Goal: Transaction & Acquisition: Purchase product/service

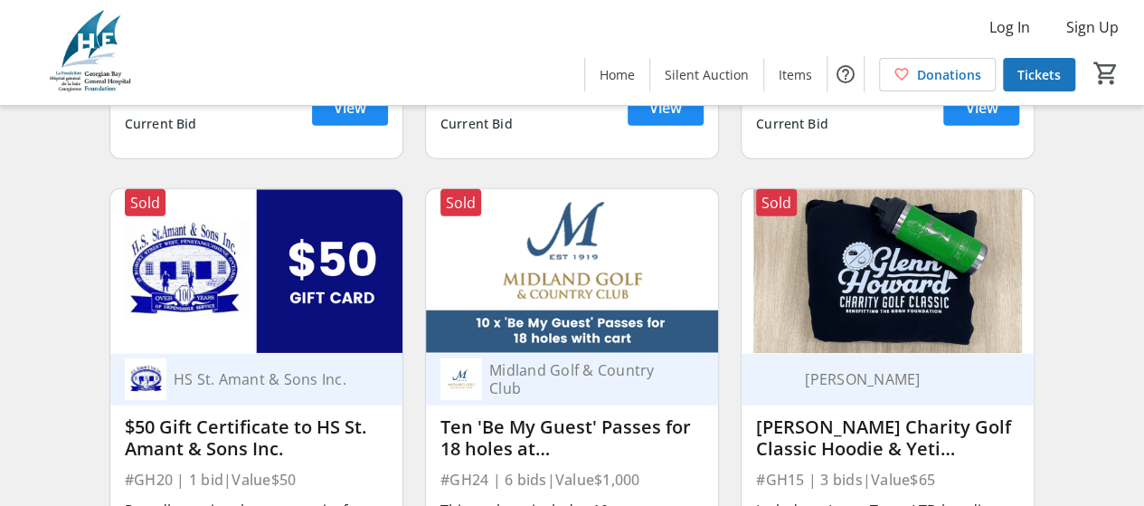
scroll to position [1972, 0]
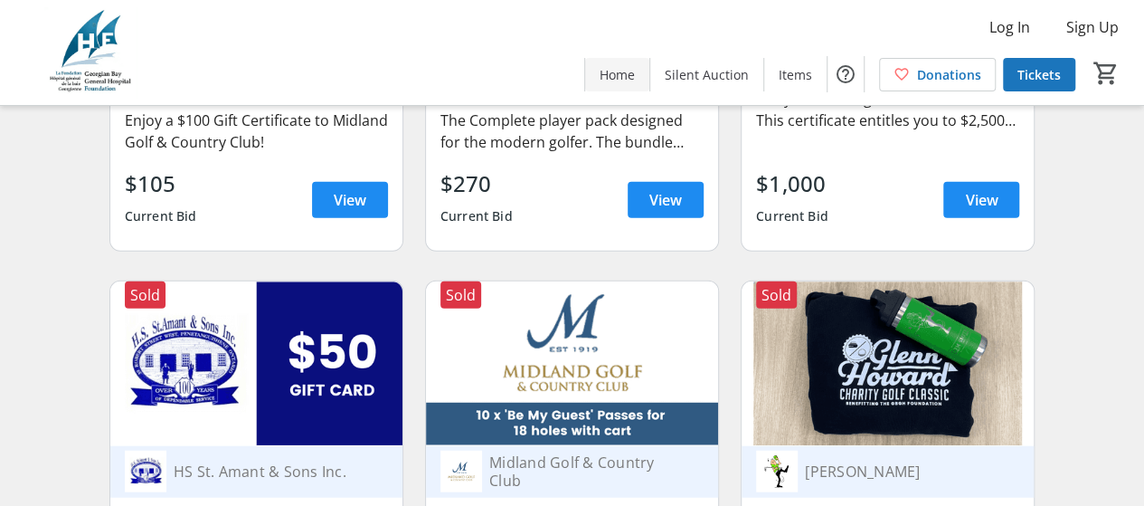
click at [629, 73] on span "Home" at bounding box center [617, 74] width 35 height 19
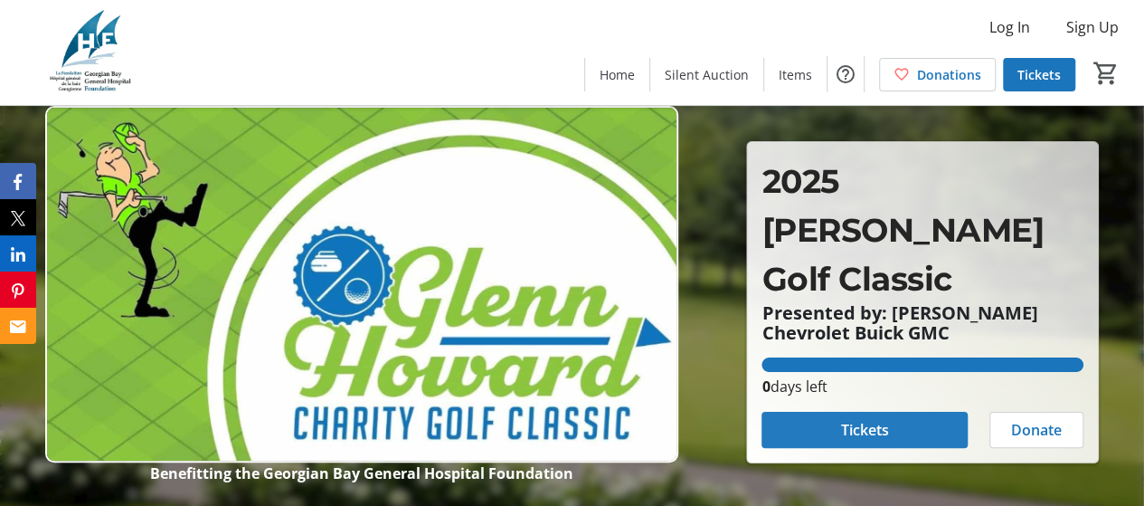
click at [892, 432] on span at bounding box center [865, 429] width 206 height 43
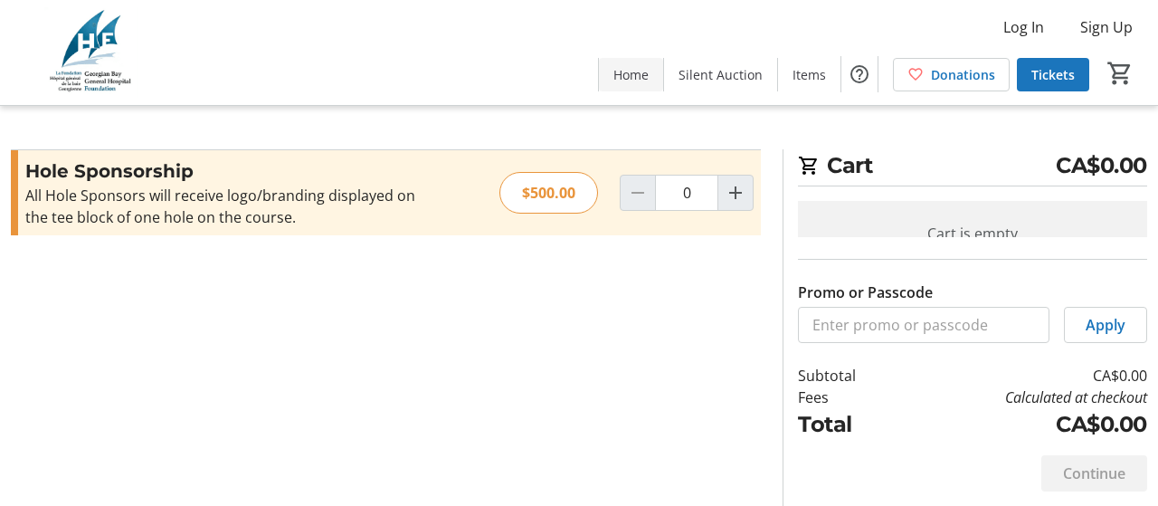
click at [642, 72] on span "Home" at bounding box center [630, 74] width 35 height 19
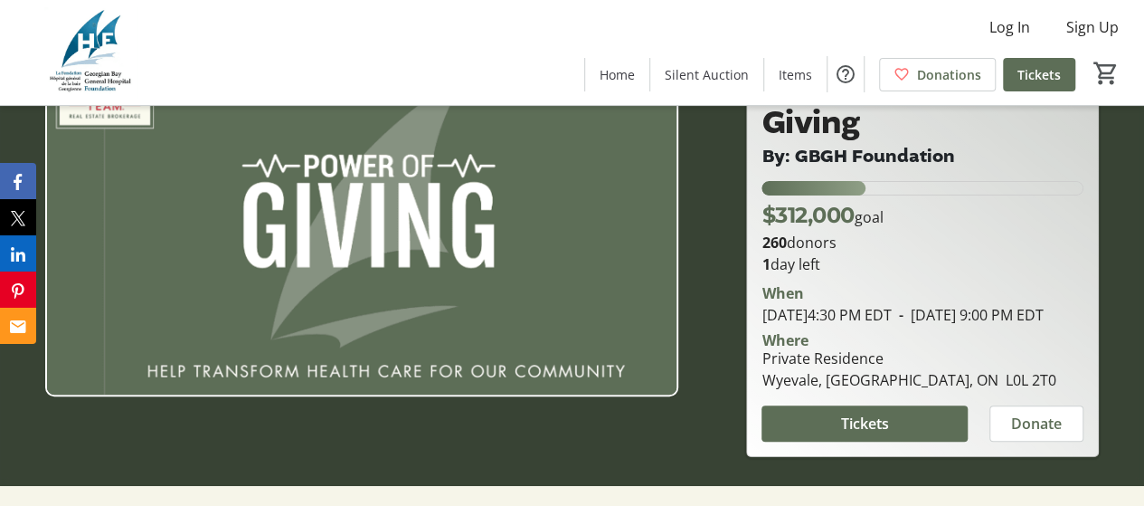
scroll to position [90, 0]
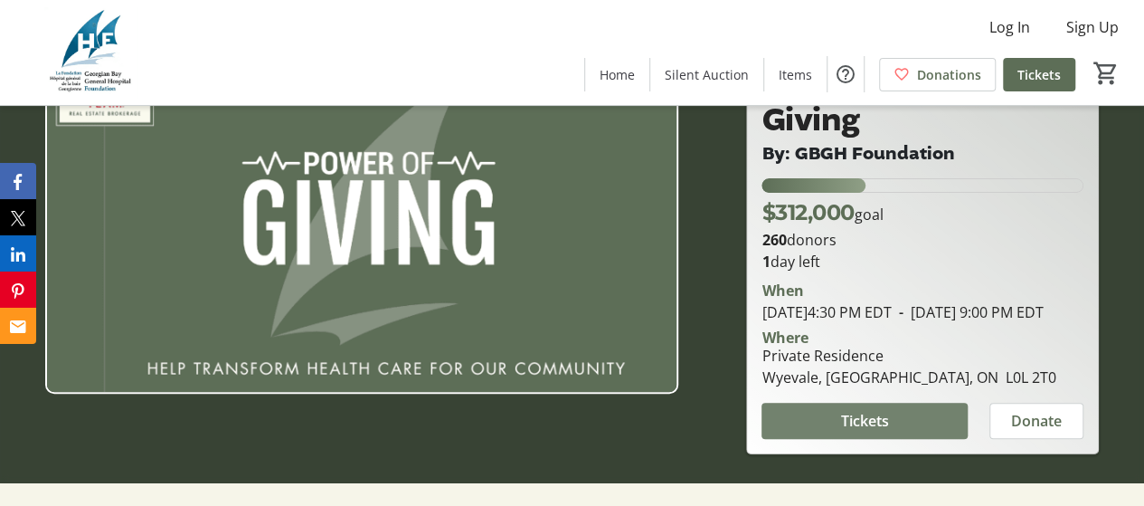
click at [859, 431] on span "Tickets" at bounding box center [865, 421] width 48 height 22
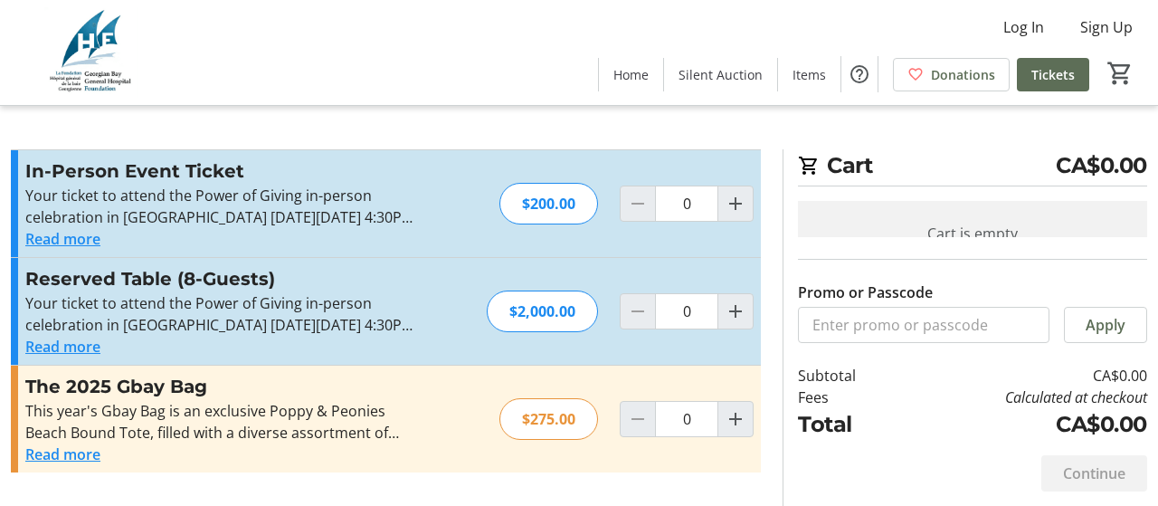
click at [65, 453] on button "Read more" at bounding box center [62, 454] width 75 height 22
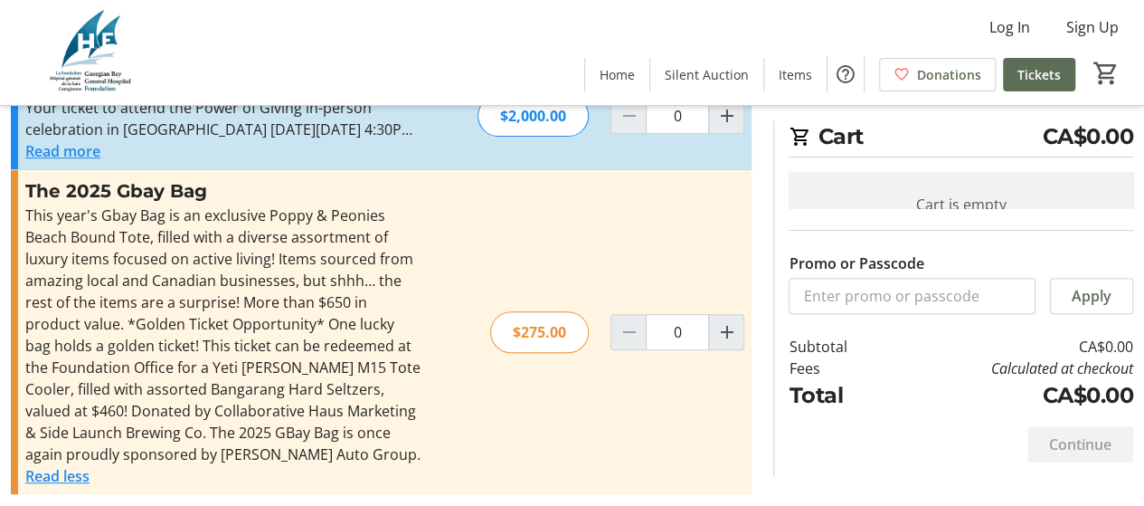
scroll to position [204, 0]
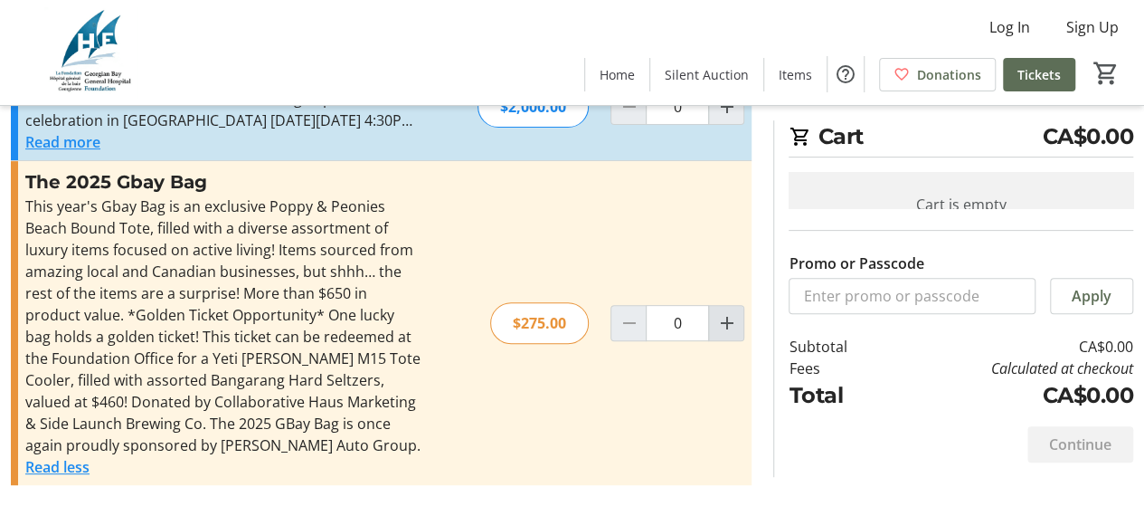
click at [727, 318] on mat-icon "Increment by one" at bounding box center [726, 323] width 22 height 22
type input "1"
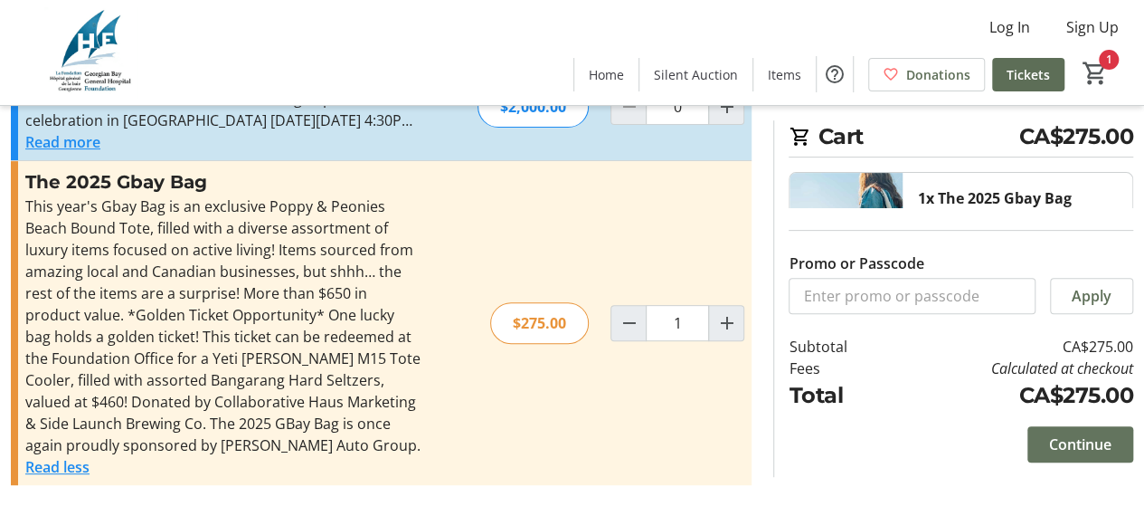
click at [1069, 446] on span "Continue" at bounding box center [1080, 444] width 62 height 22
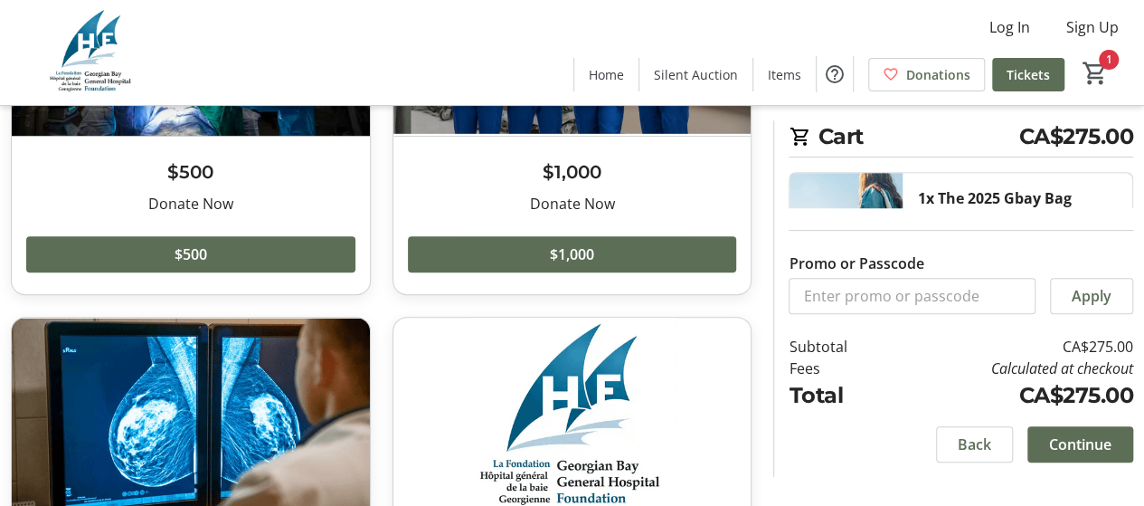
scroll to position [452, 0]
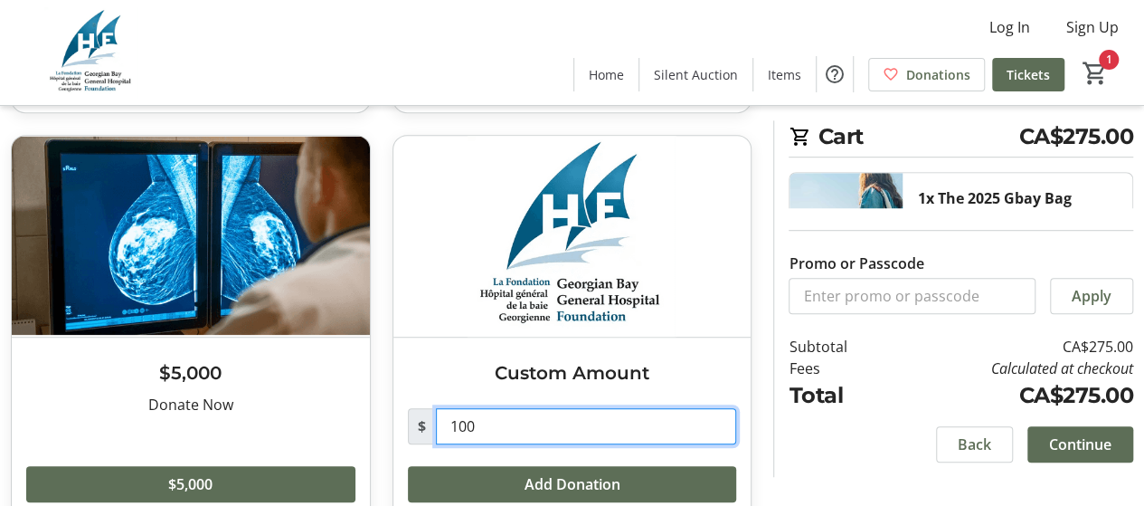
drag, startPoint x: 479, startPoint y: 430, endPoint x: 394, endPoint y: 422, distance: 85.4
click at [394, 422] on div "Custom Amount $ 100 Add Donation" at bounding box center [572, 430] width 358 height 186
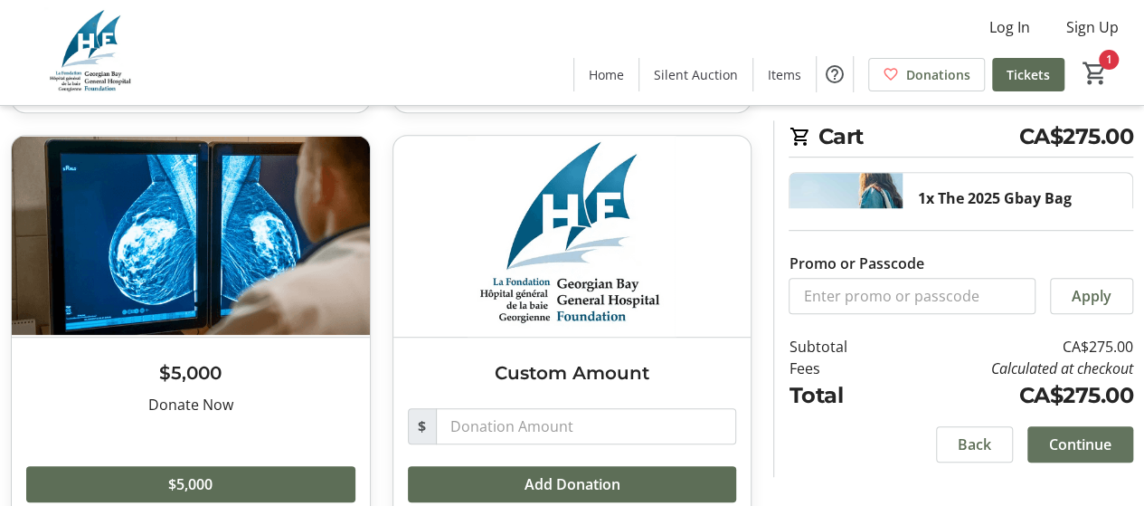
click at [1071, 444] on span "Continue" at bounding box center [1080, 444] width 62 height 22
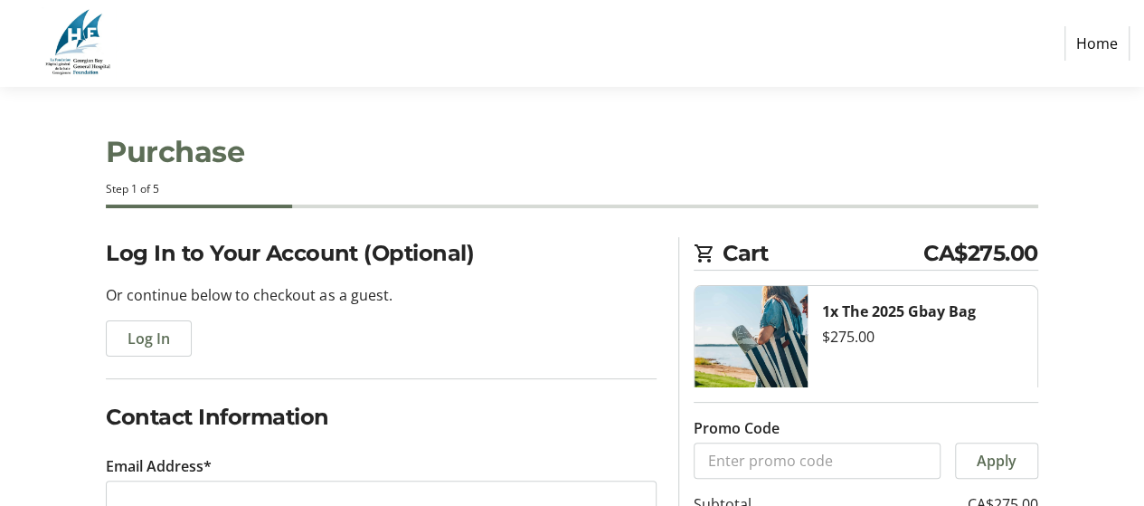
click at [783, 332] on img at bounding box center [751, 353] width 113 height 134
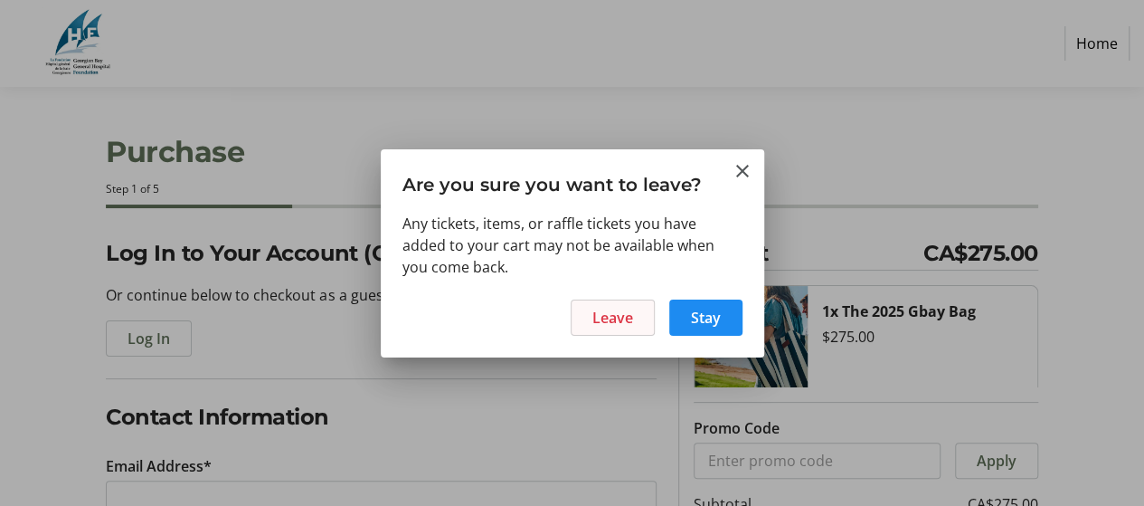
click at [614, 317] on span "Leave" at bounding box center [612, 318] width 41 height 22
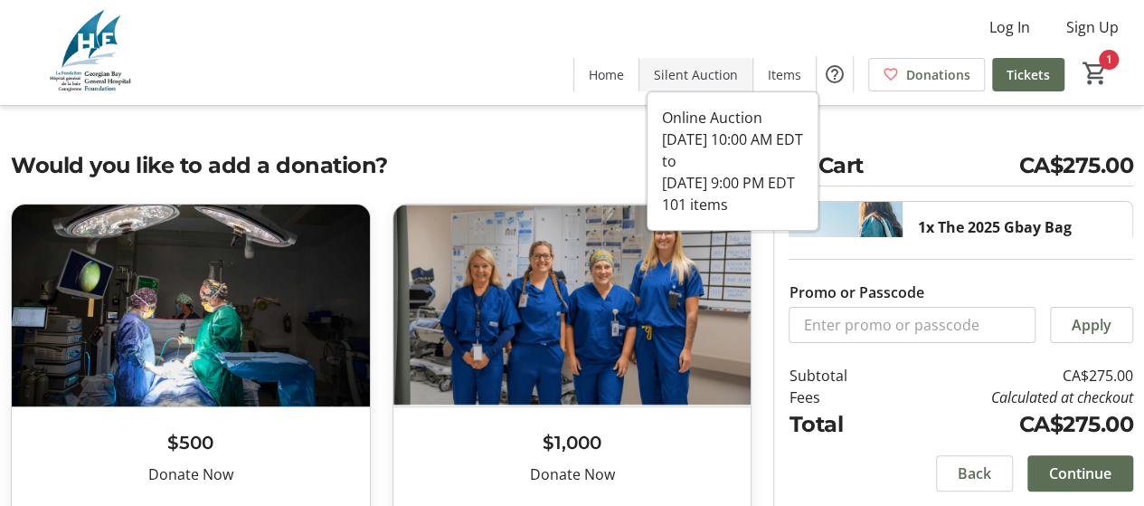
click at [694, 76] on span "Silent Auction" at bounding box center [696, 74] width 84 height 19
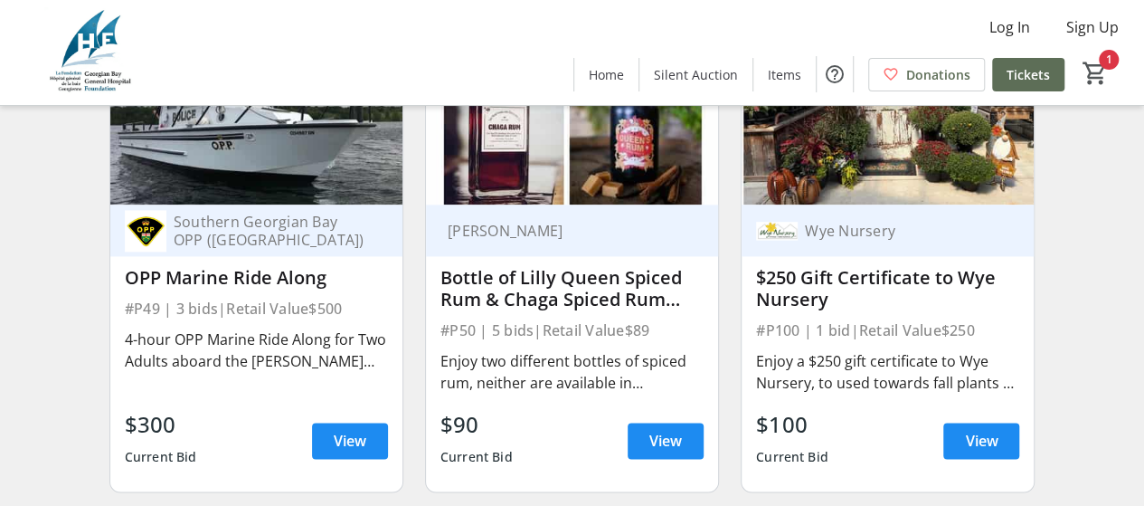
scroll to position [11397, 0]
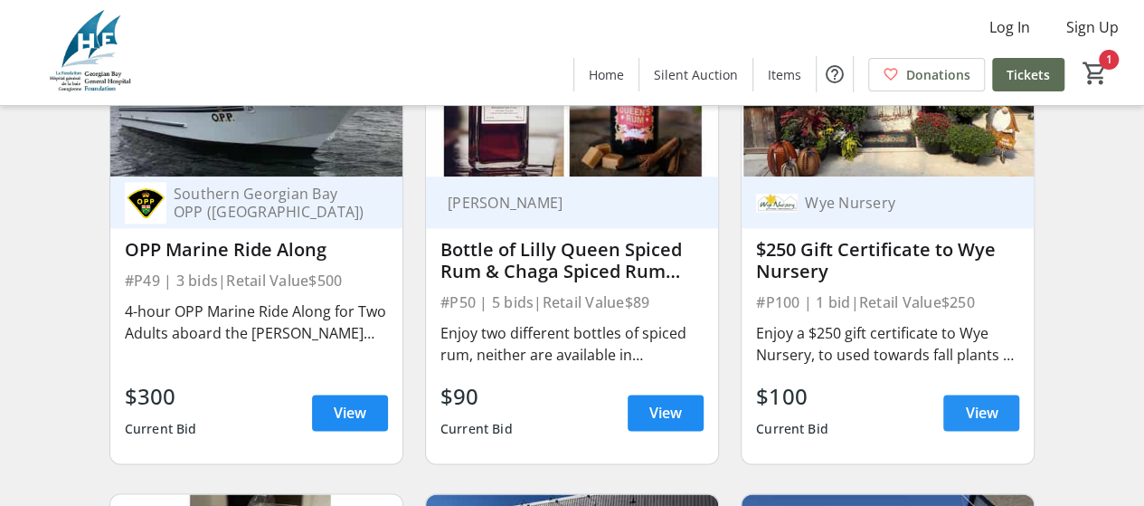
click at [972, 419] on span "View" at bounding box center [981, 413] width 33 height 22
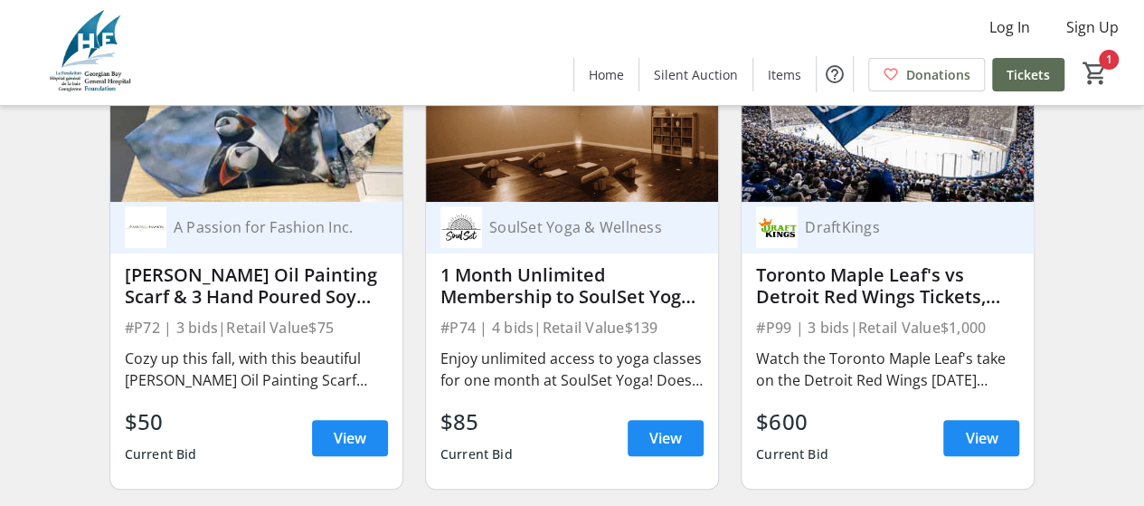
scroll to position [14291, 0]
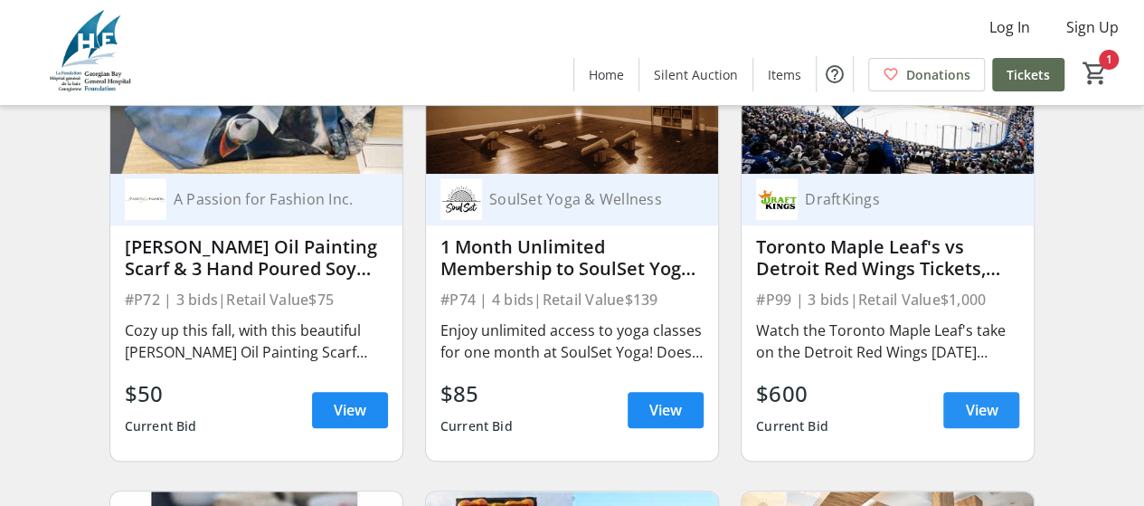
click at [990, 415] on span "View" at bounding box center [981, 410] width 33 height 22
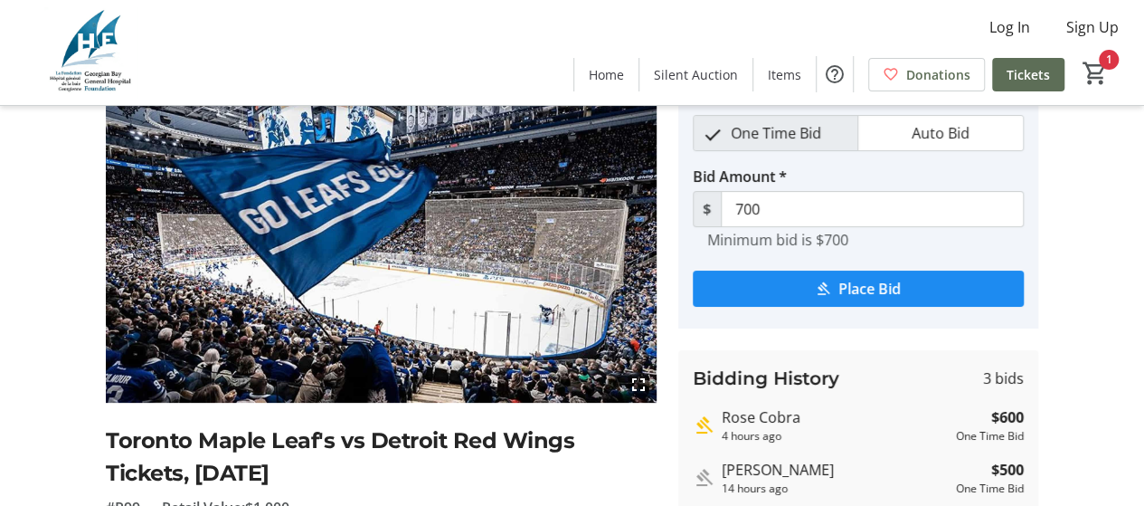
scroll to position [181, 0]
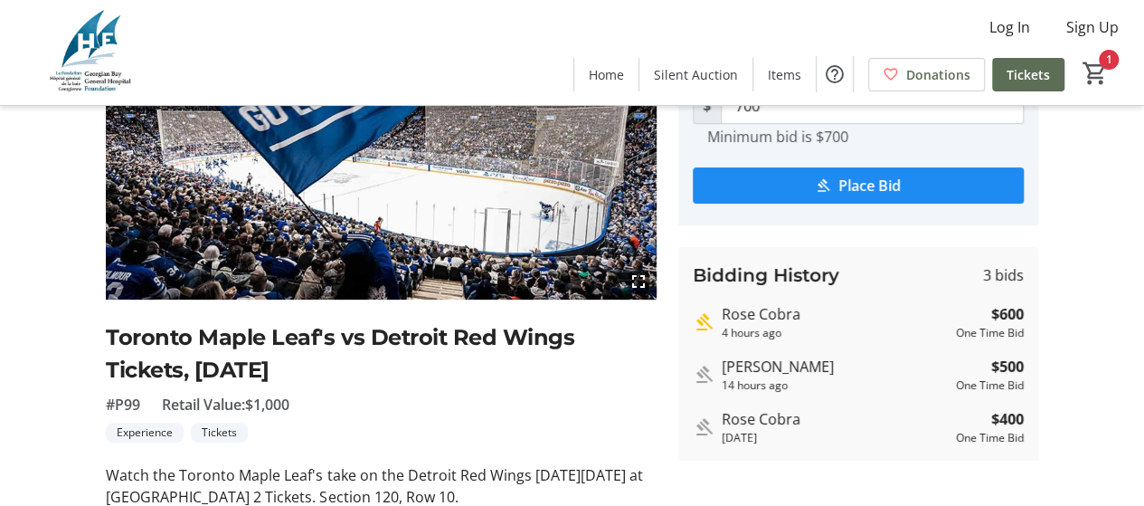
click at [445, 43] on div "Log In Sign Up Home Silent Auction Items Donations Tickets 1" at bounding box center [572, 52] width 1144 height 105
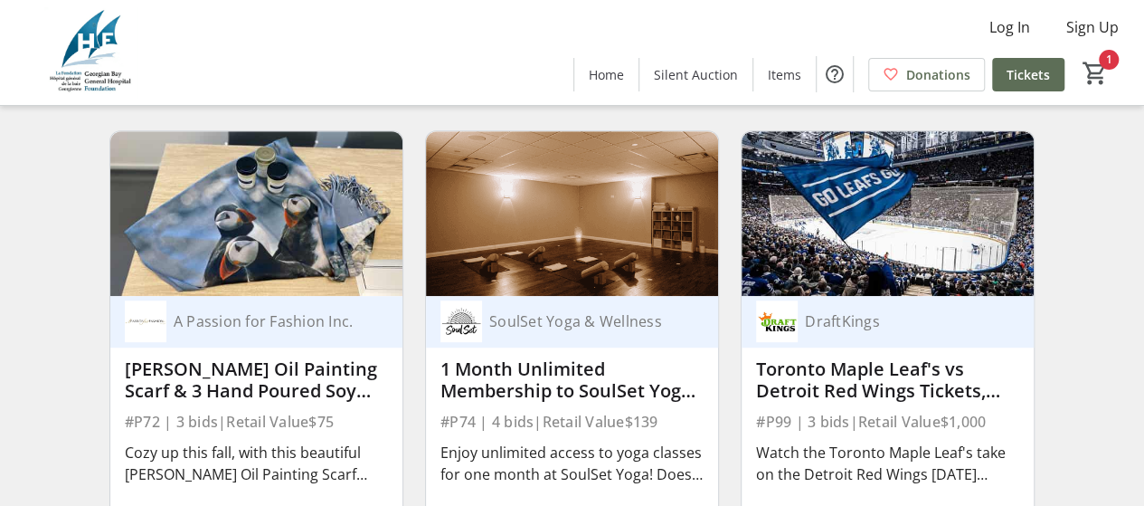
scroll to position [14382, 0]
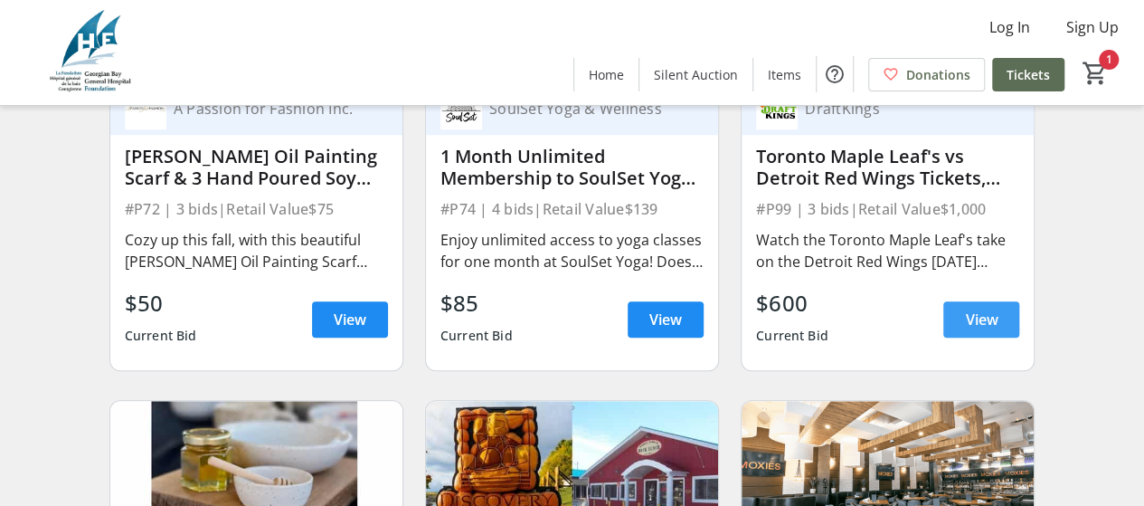
click at [991, 321] on span "View" at bounding box center [981, 319] width 33 height 22
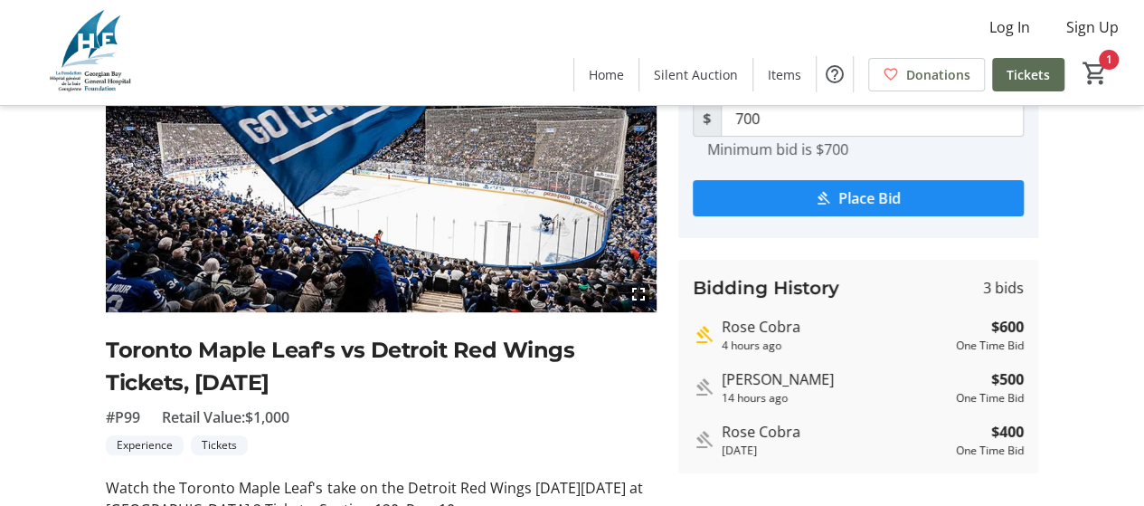
scroll to position [341, 0]
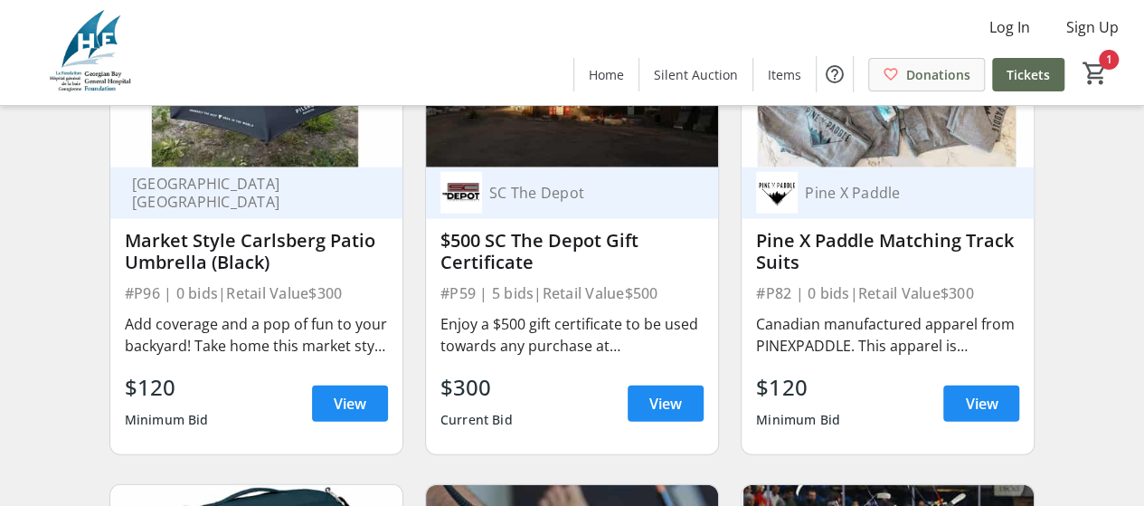
scroll to position [12251, 0]
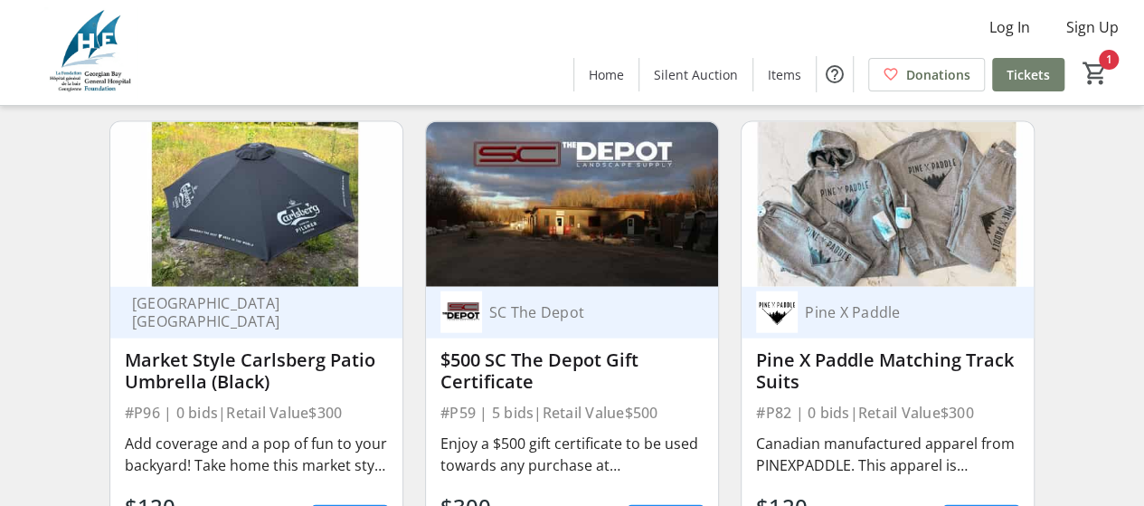
click at [1022, 70] on span "Tickets" at bounding box center [1028, 74] width 43 height 19
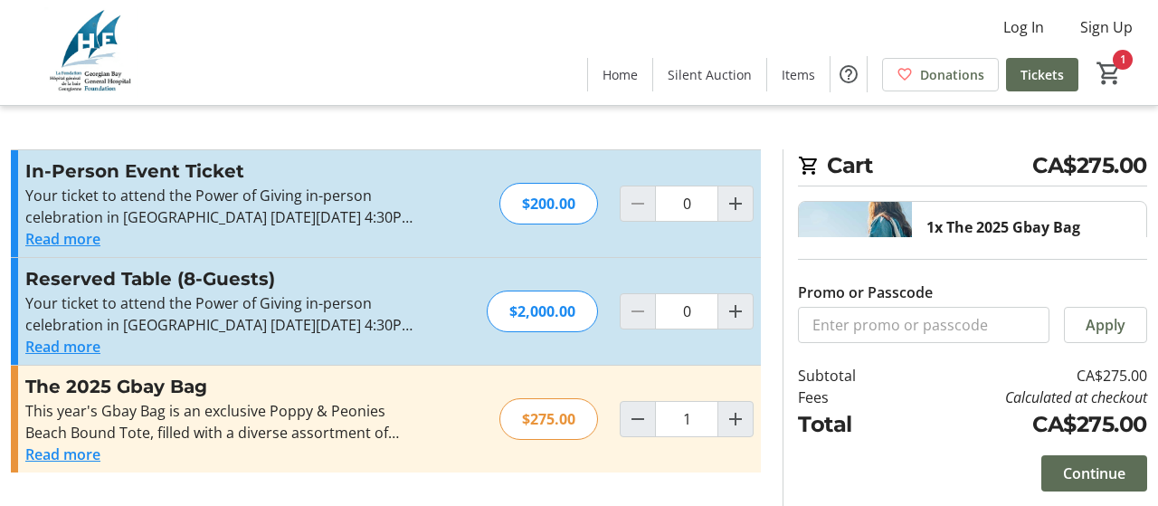
click at [84, 234] on button "Read more" at bounding box center [62, 239] width 75 height 22
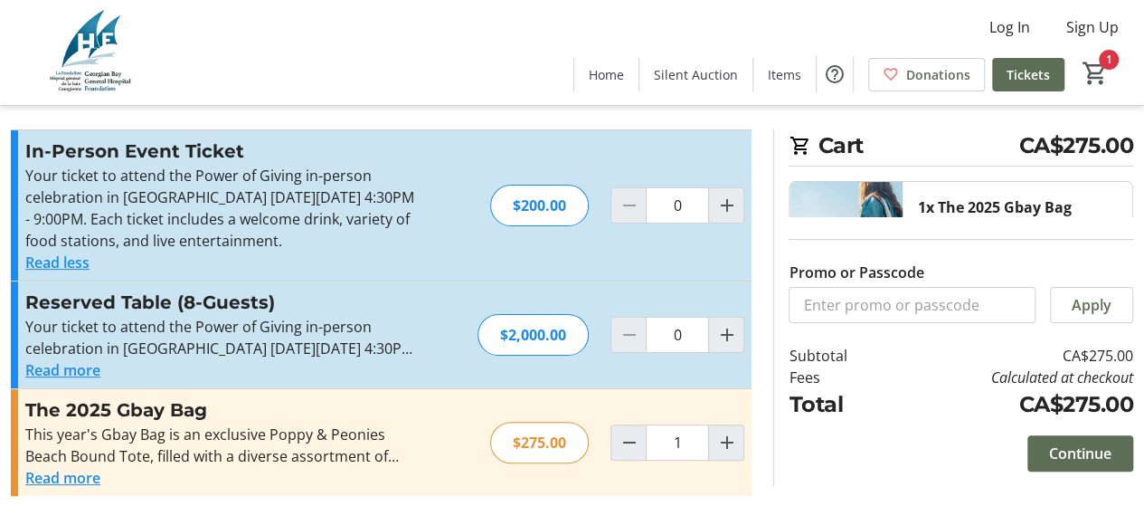
scroll to position [31, 0]
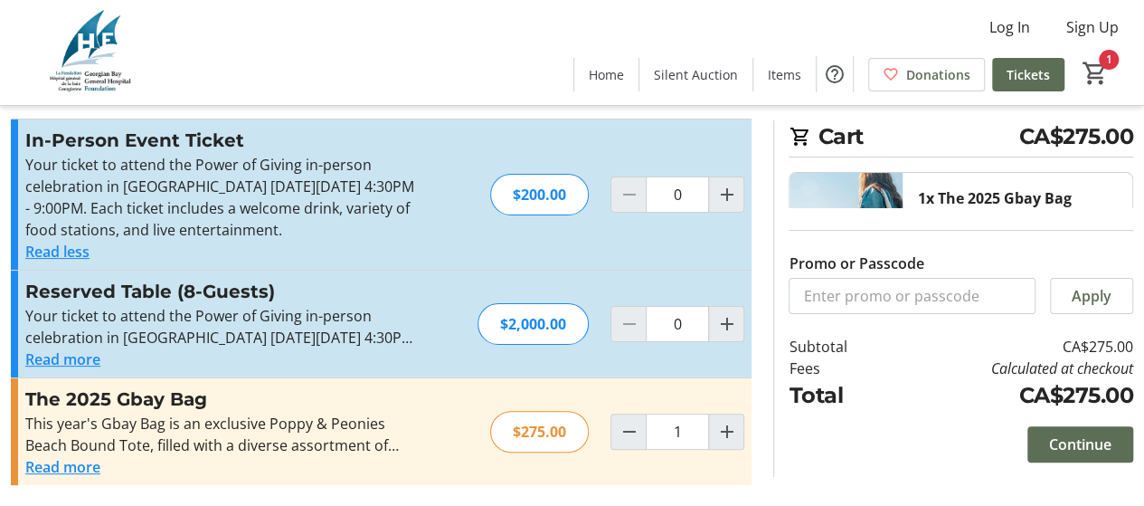
click at [83, 471] on button "Read more" at bounding box center [62, 467] width 75 height 22
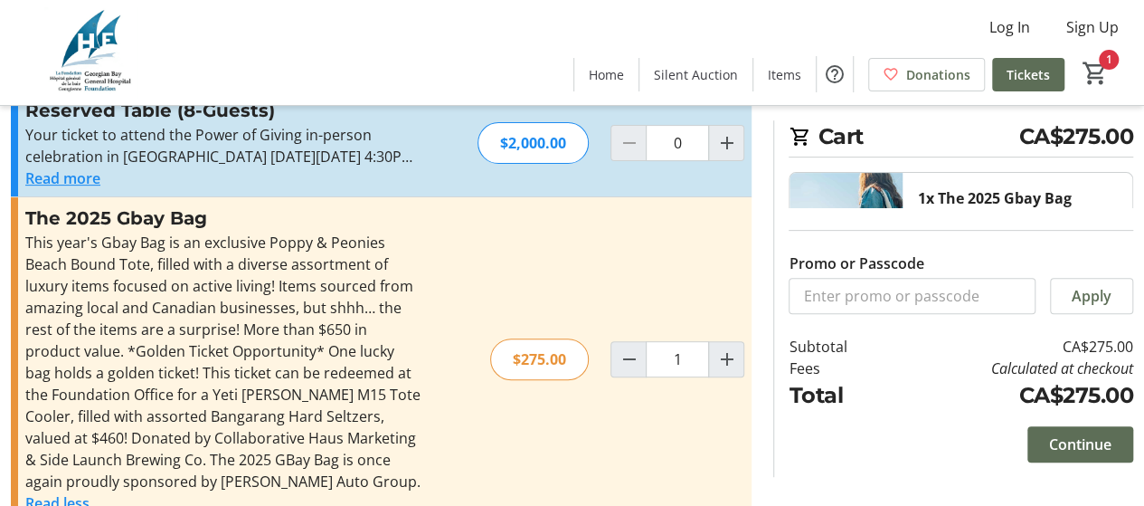
scroll to position [248, 0]
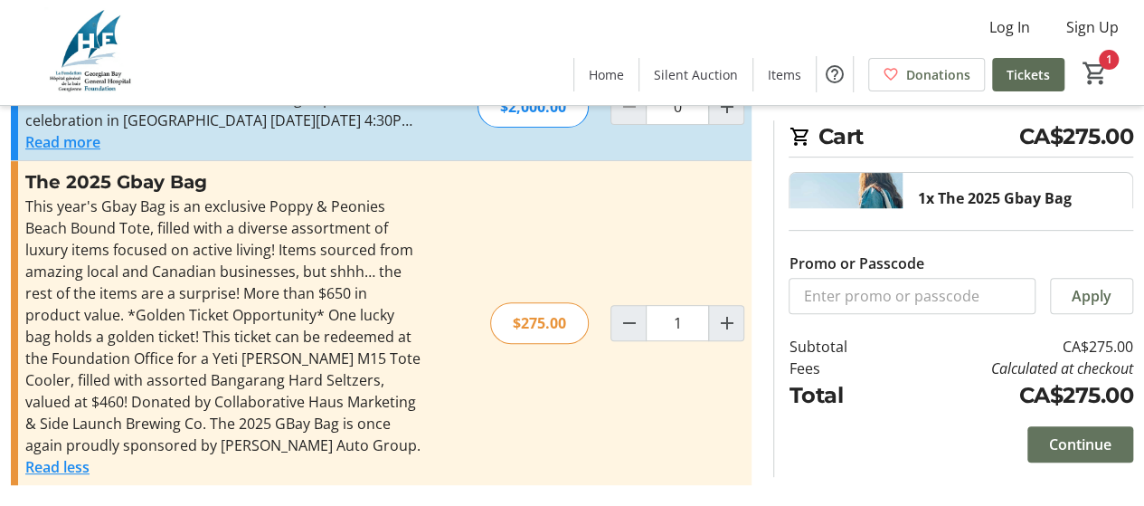
click at [1095, 441] on span "Continue" at bounding box center [1080, 444] width 62 height 22
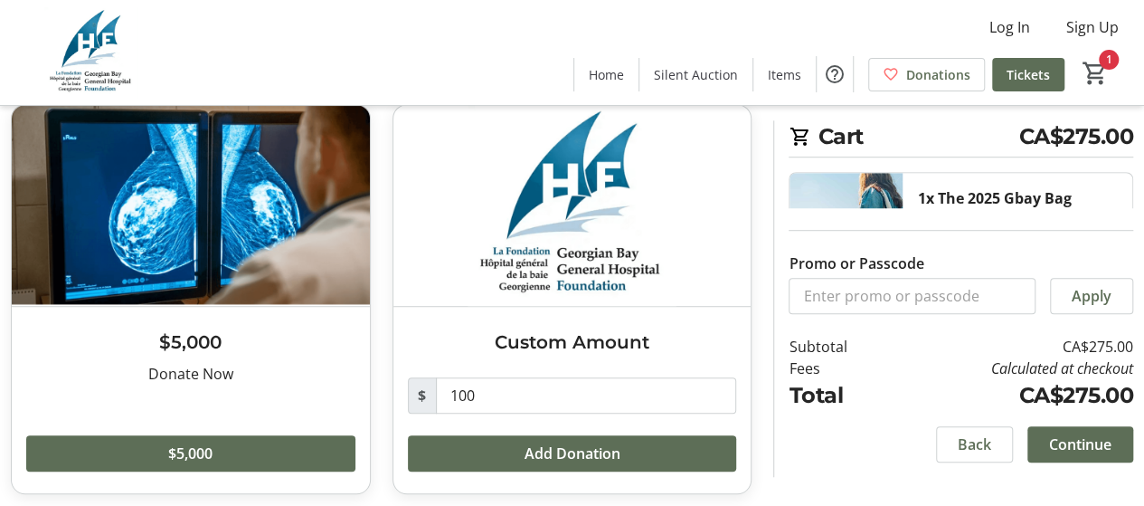
scroll to position [490, 0]
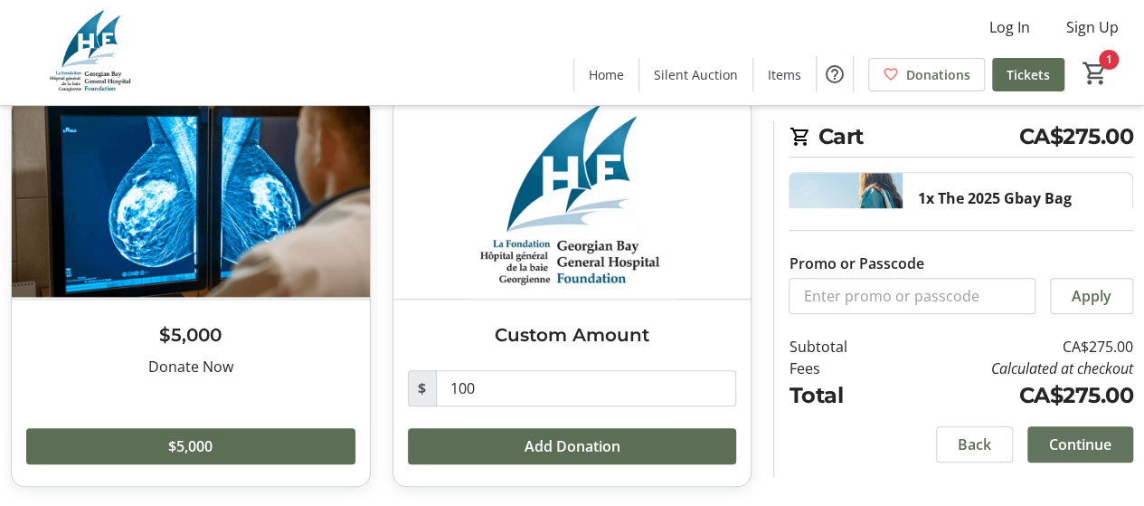
click at [1082, 453] on span "Continue" at bounding box center [1080, 444] width 62 height 22
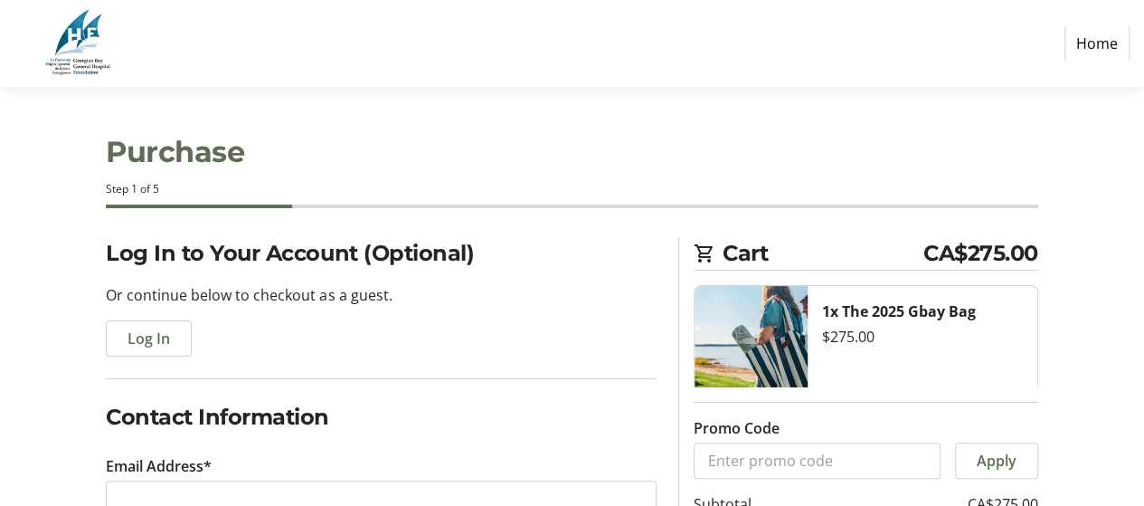
scroll to position [90, 0]
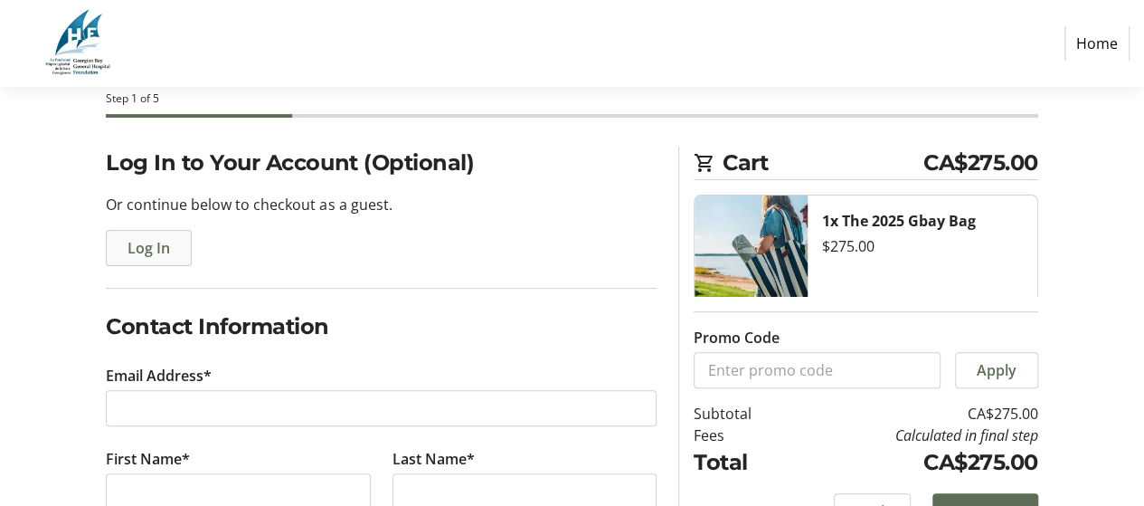
click at [157, 248] on span "Log In" at bounding box center [149, 248] width 43 height 22
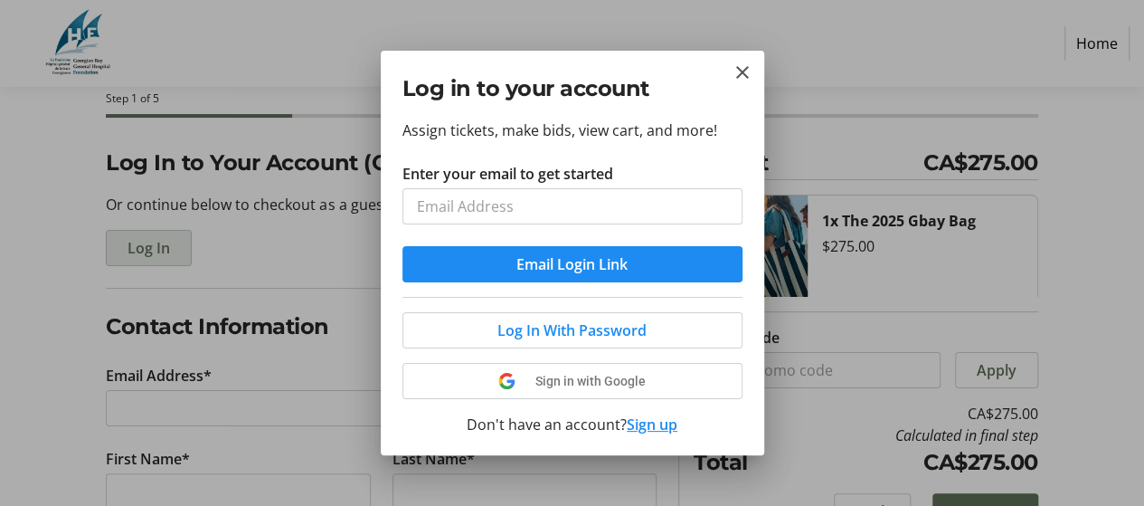
scroll to position [0, 0]
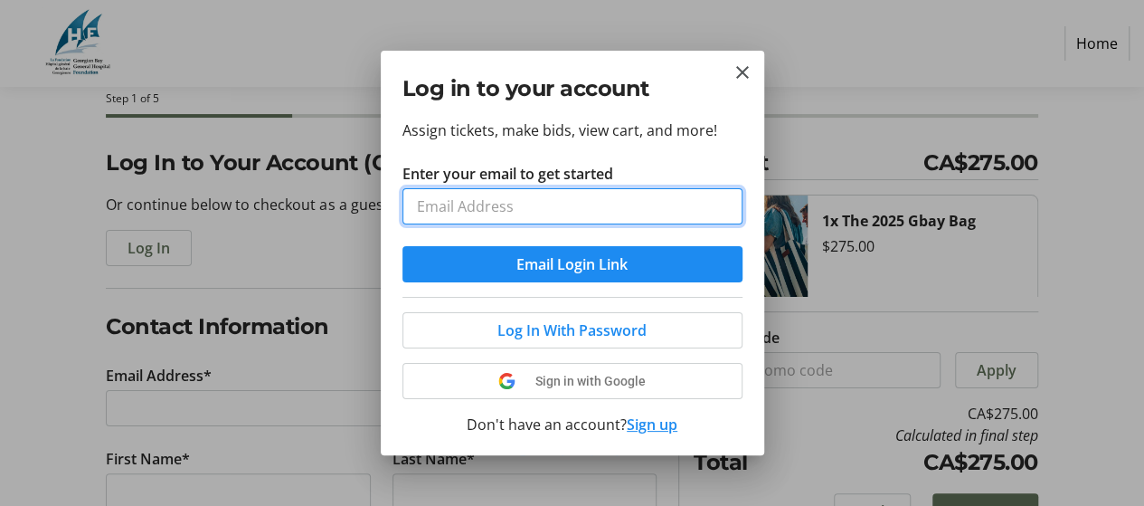
click at [485, 207] on input "Enter your email to get started" at bounding box center [573, 206] width 340 height 36
type input "patty-cakes@rogers.com"
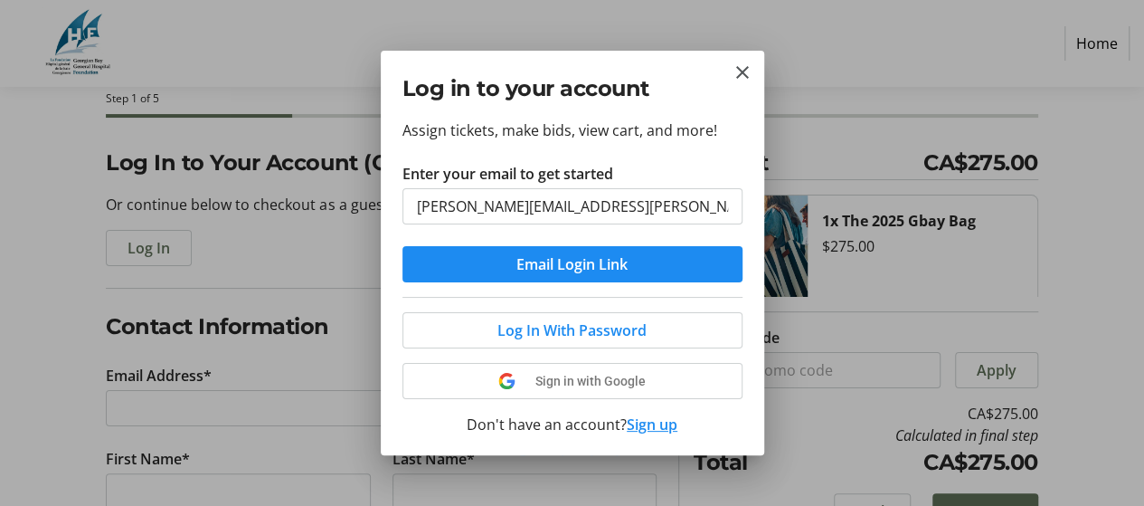
click at [646, 427] on button "Sign up" at bounding box center [652, 424] width 51 height 22
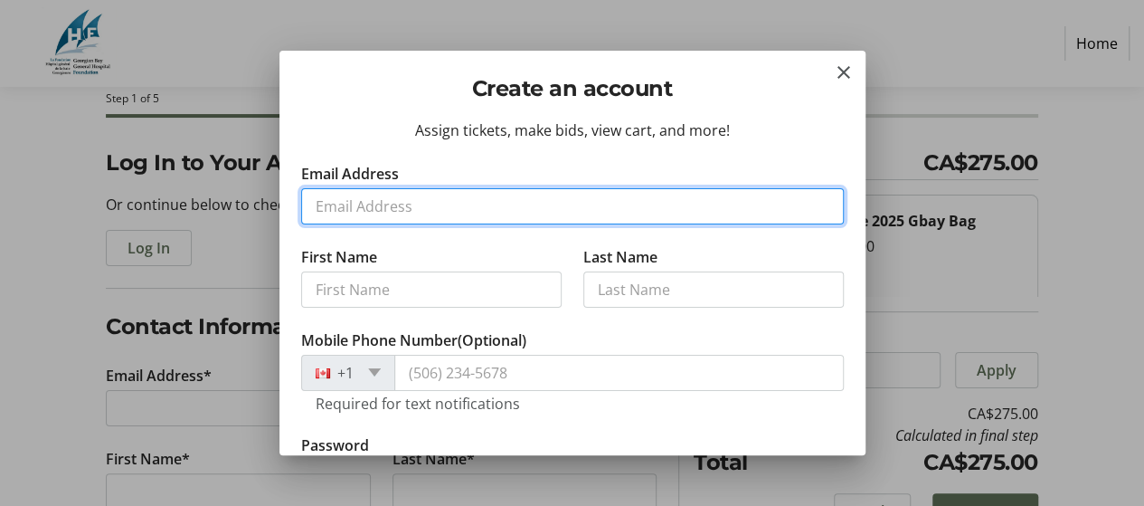
click at [435, 205] on input "Email Address" at bounding box center [572, 206] width 543 height 36
type input "patty-cakes@rogers.com"
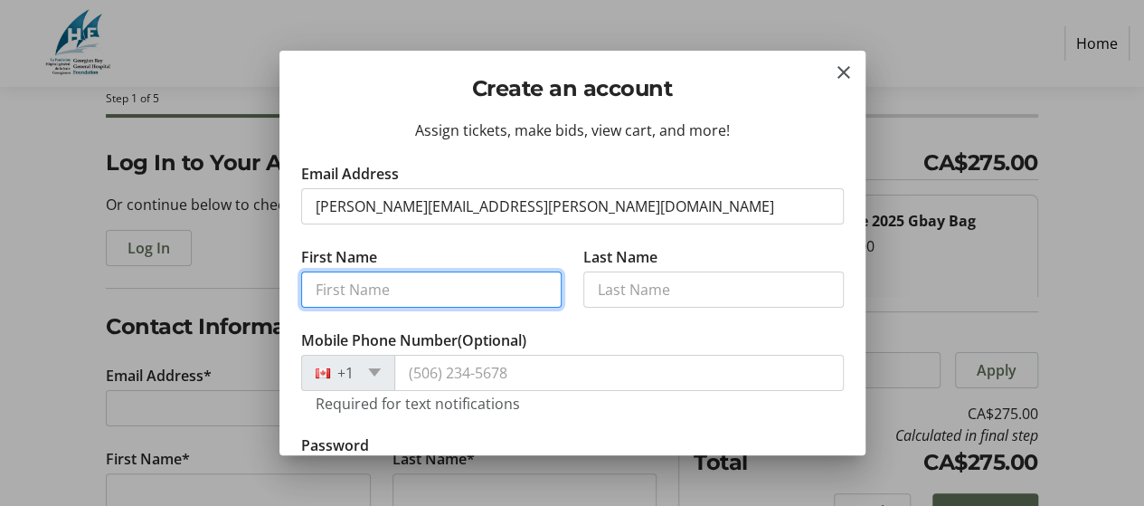
click at [399, 287] on input "First Name" at bounding box center [431, 289] width 261 height 36
type input "Patricia"
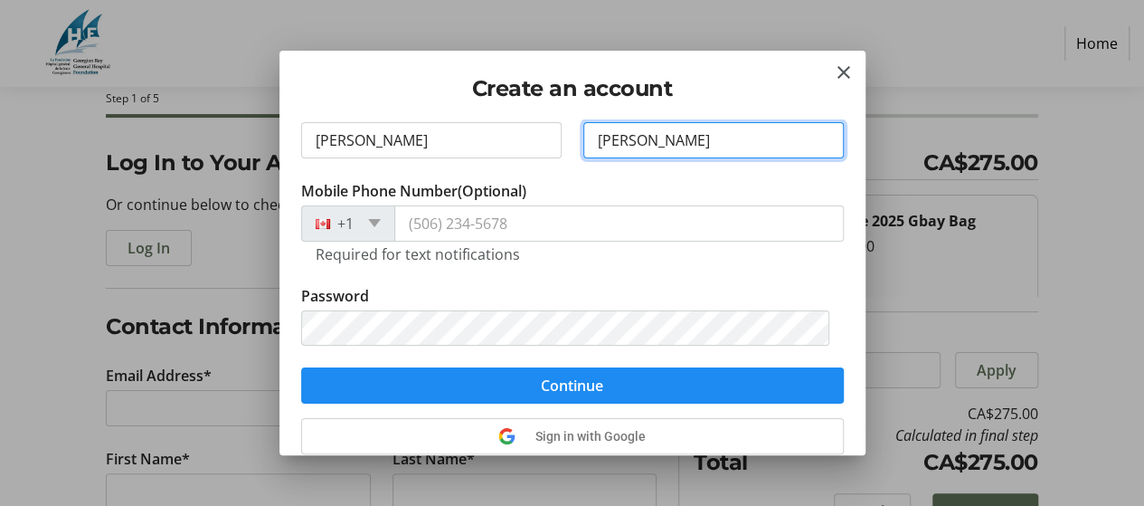
scroll to position [181, 0]
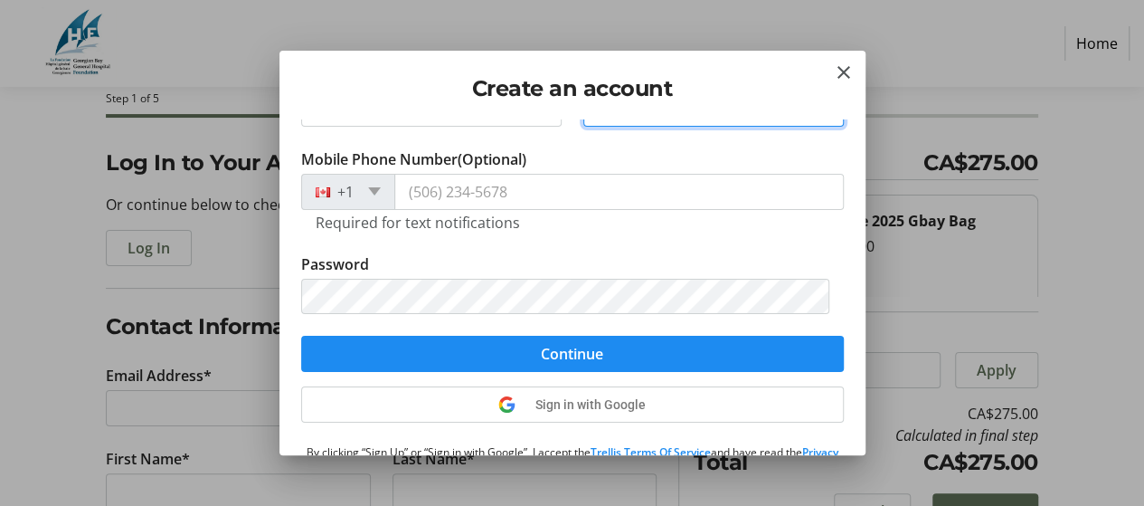
type input "Mielczarek"
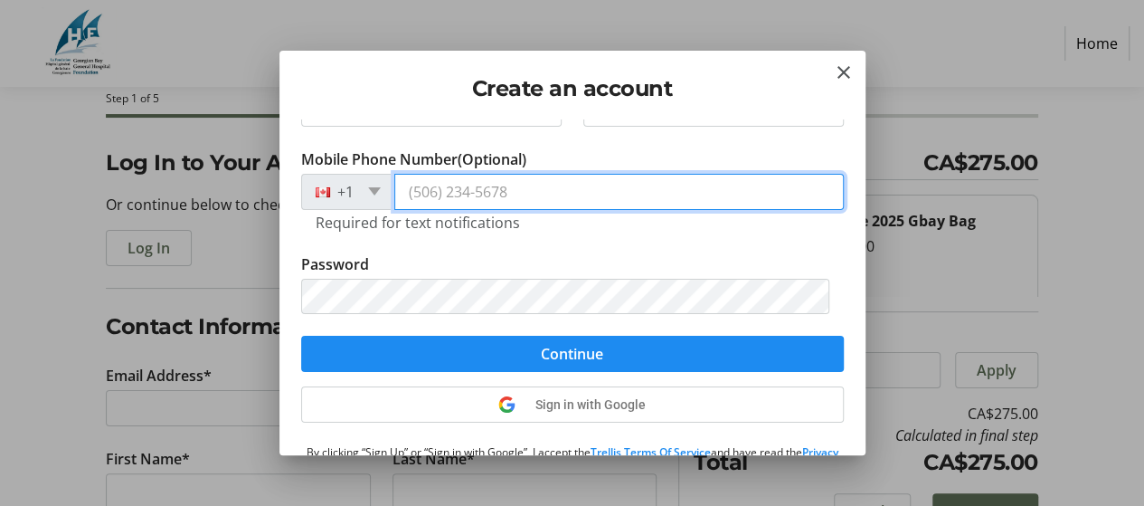
click at [477, 197] on input "Mobile Phone Number (Optional)" at bounding box center [619, 192] width 450 height 36
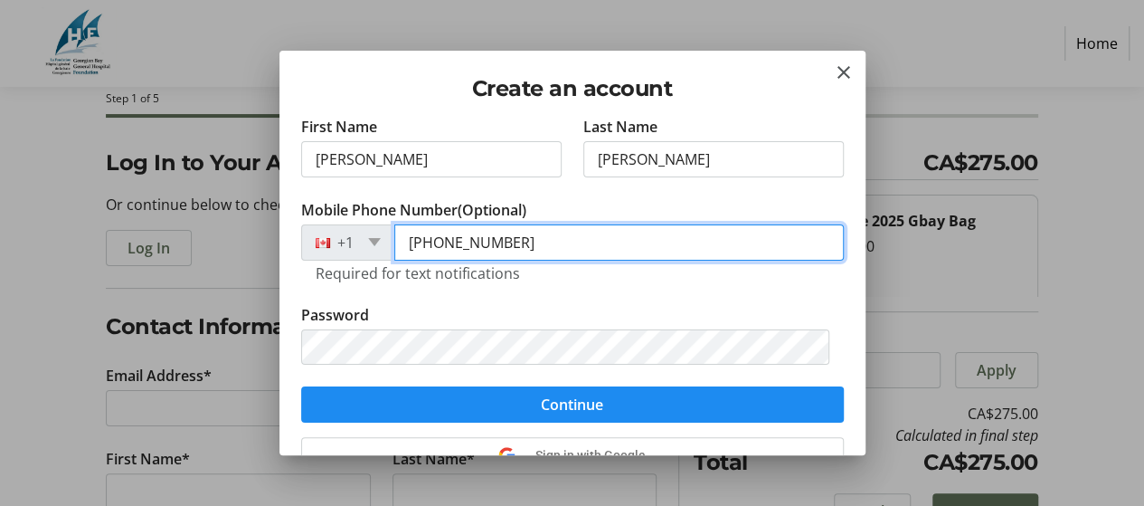
scroll to position [168, 0]
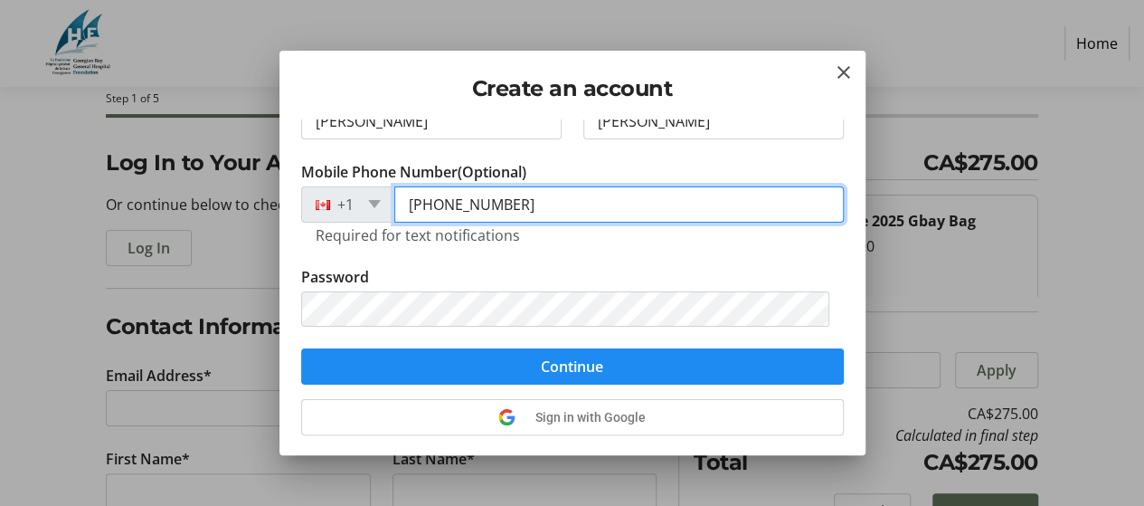
type input "(647) 518-3524"
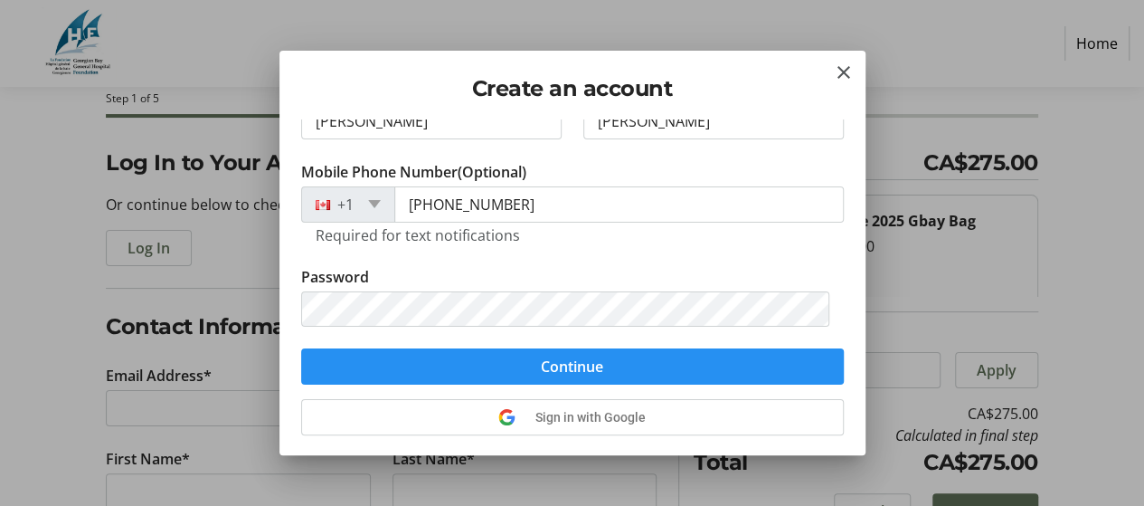
click at [579, 368] on span "Continue" at bounding box center [572, 366] width 62 height 22
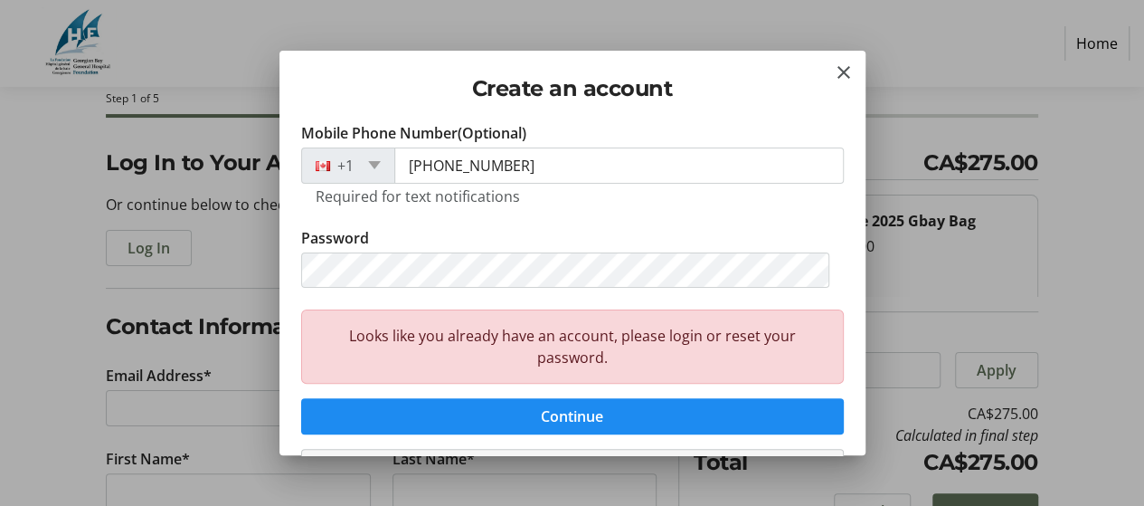
scroll to position [166, 0]
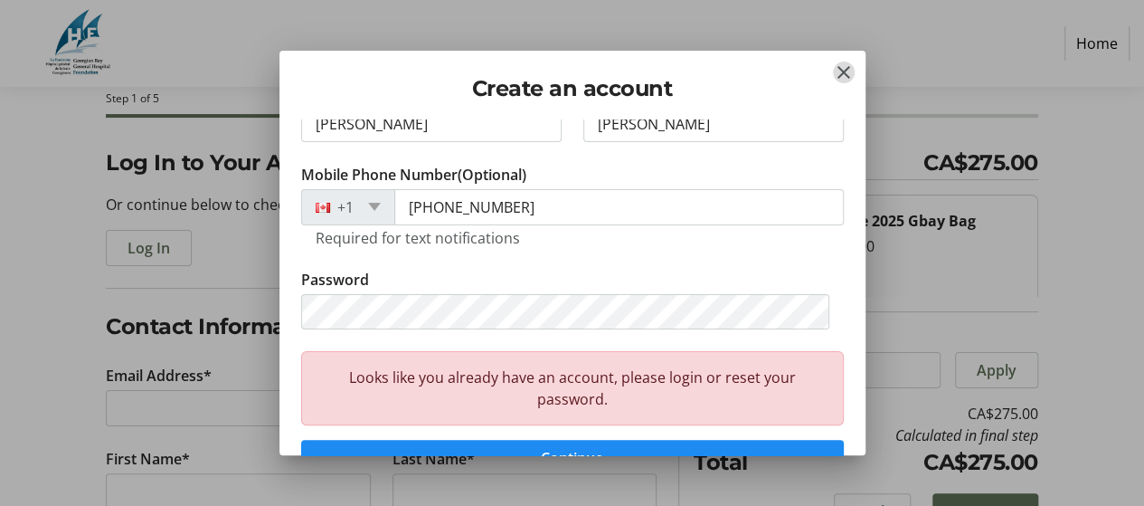
click at [847, 72] on mat-icon "Close" at bounding box center [844, 73] width 22 height 22
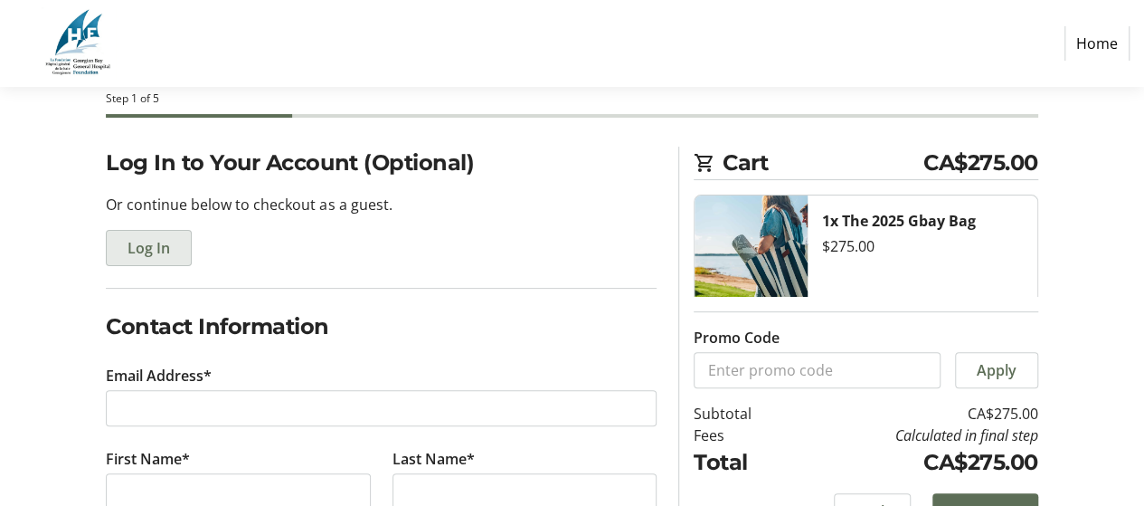
click at [155, 242] on span "Log In" at bounding box center [149, 248] width 43 height 22
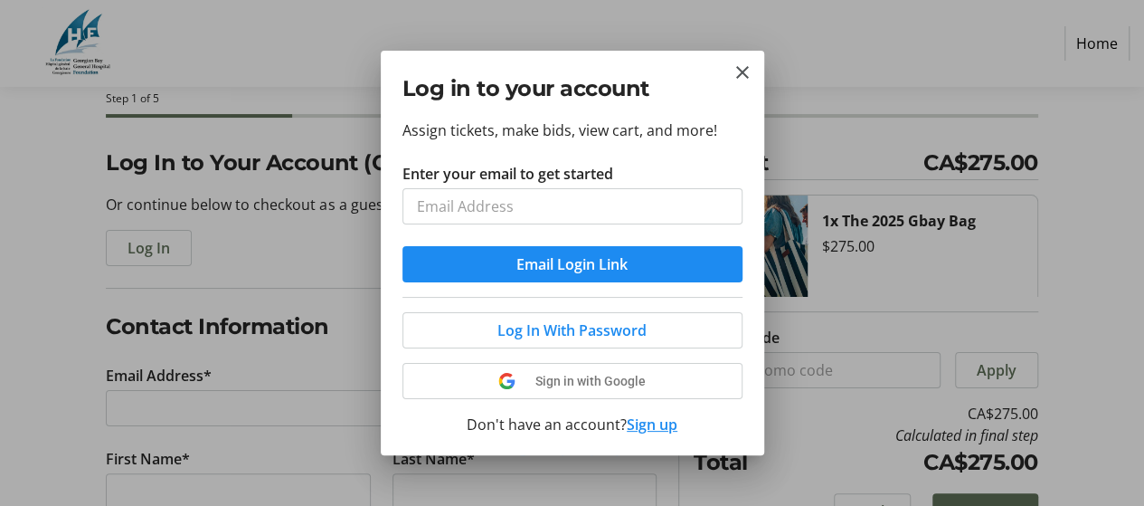
click at [507, 215] on input "Enter your email to get started" at bounding box center [573, 206] width 340 height 36
type input "patty-cakes@rogers.com"
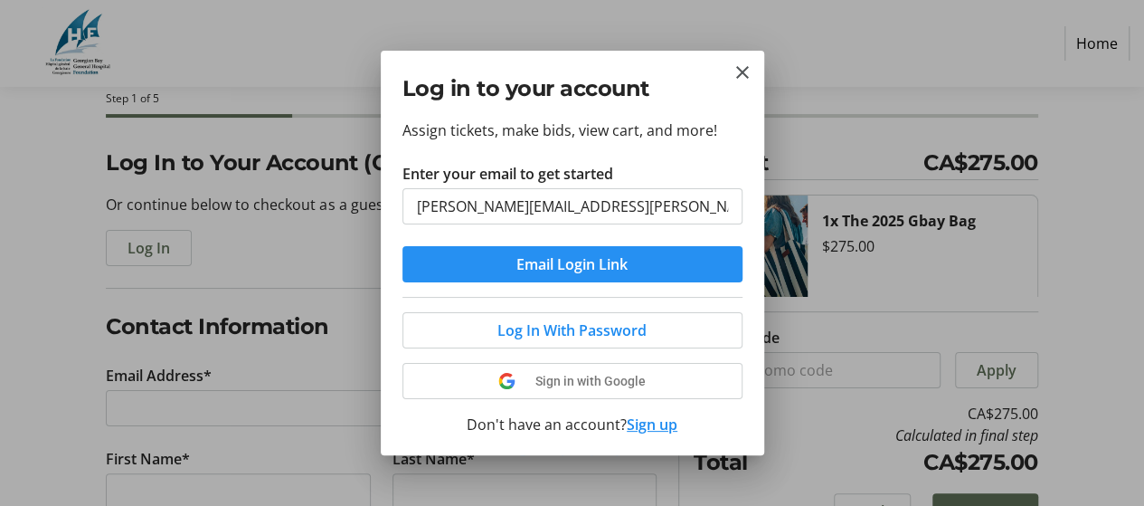
click at [600, 264] on span "Email Login Link" at bounding box center [571, 264] width 111 height 22
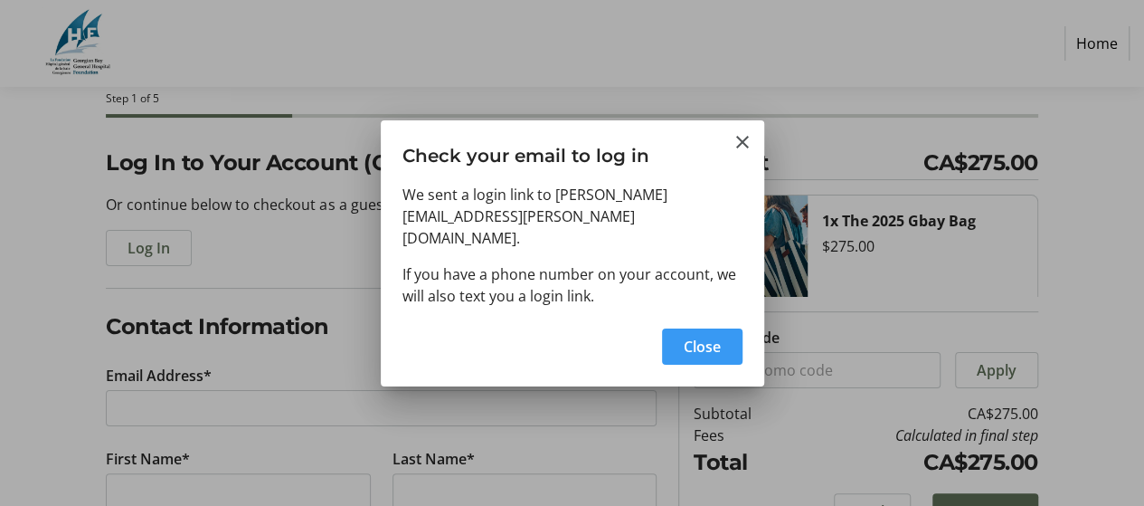
click at [707, 336] on span "Close" at bounding box center [702, 347] width 37 height 22
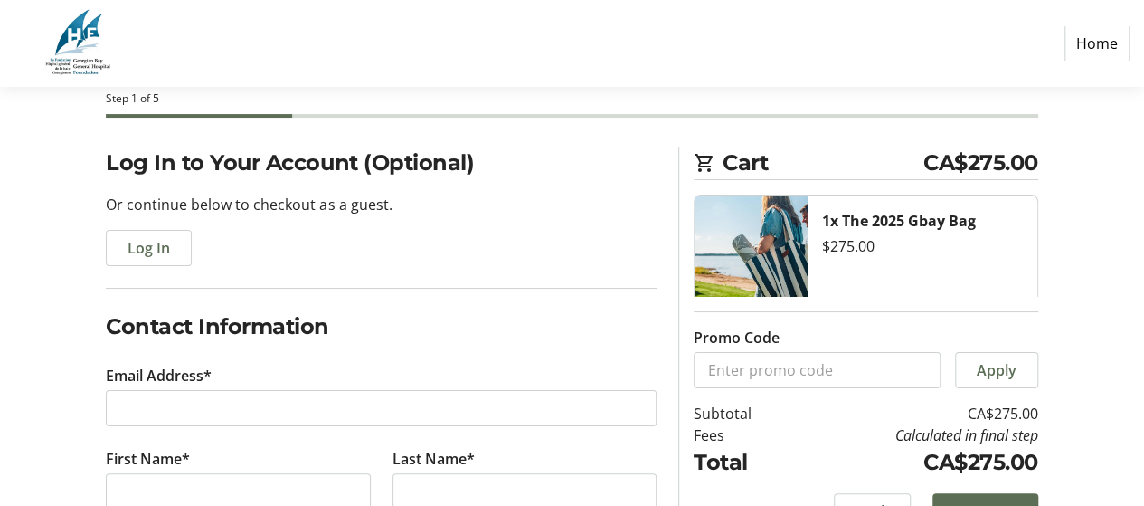
scroll to position [90, 0]
click at [141, 258] on span "Log In" at bounding box center [149, 248] width 43 height 22
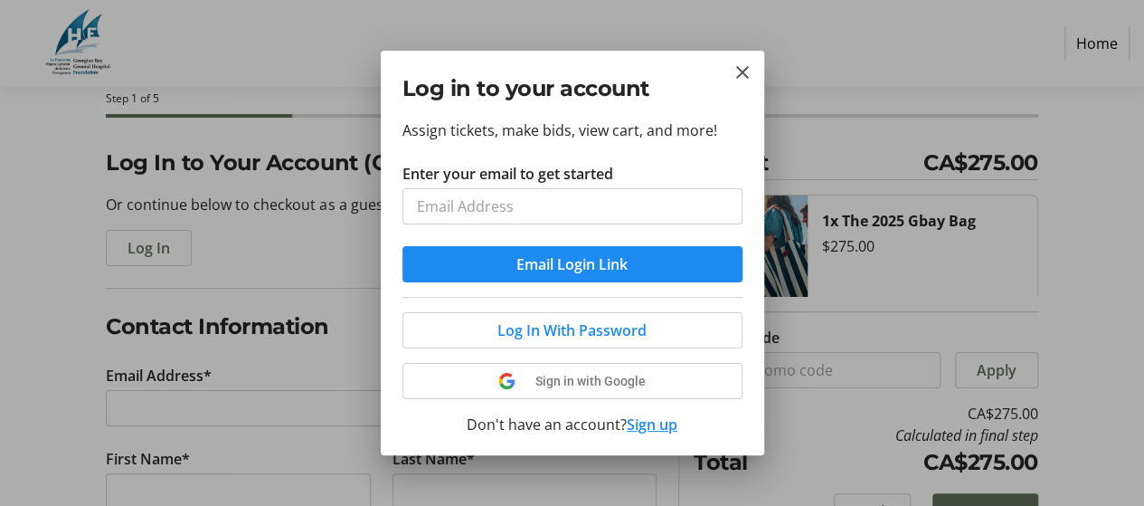
click at [503, 207] on input "Enter your email to get started" at bounding box center [573, 206] width 340 height 36
type input "patty-cakes@rogers.com"
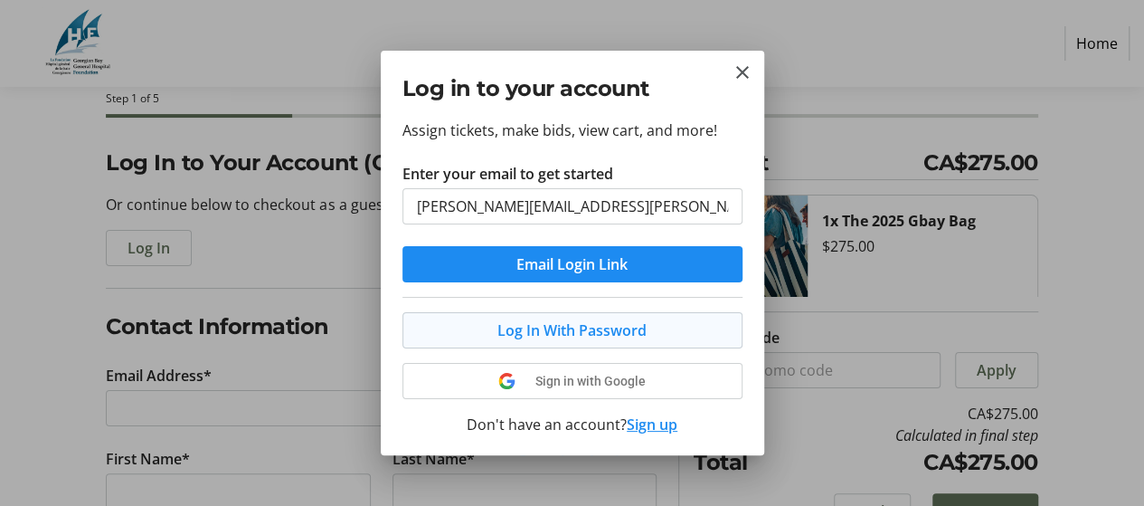
click at [594, 336] on span "Log In With Password" at bounding box center [571, 330] width 149 height 22
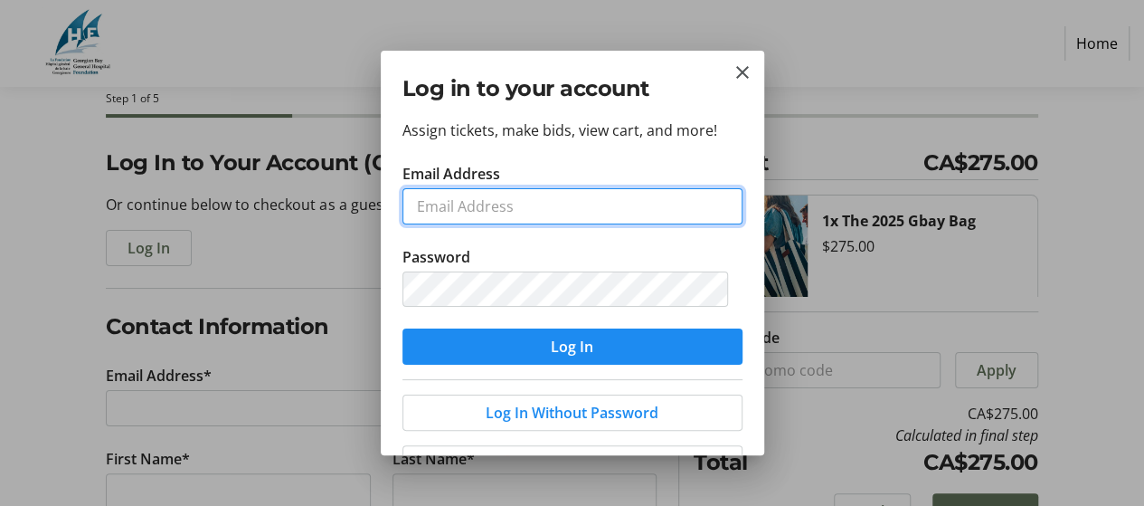
click at [465, 204] on input "Email Address" at bounding box center [573, 206] width 340 height 36
type input "patty-cakes@rogers.com"
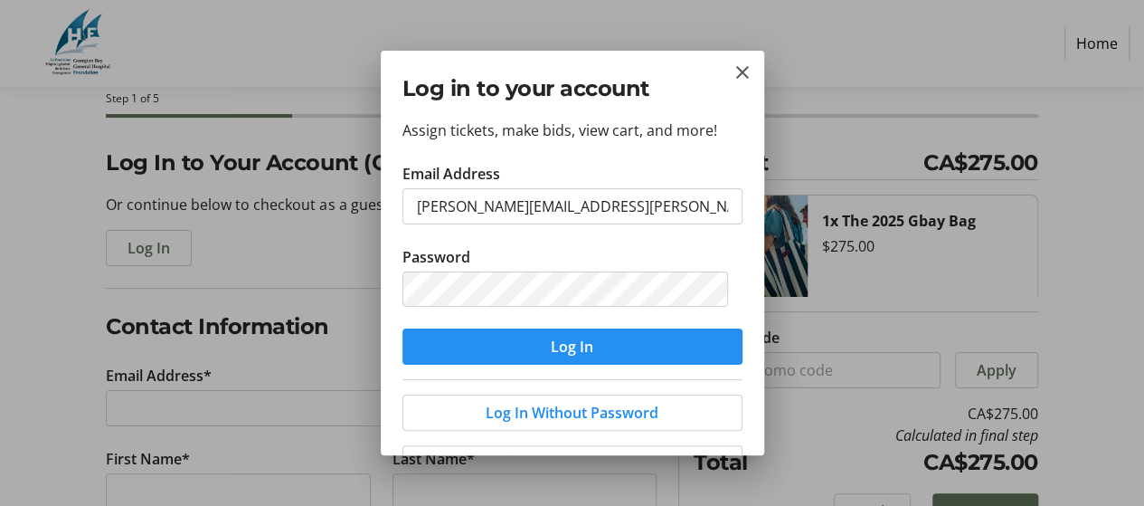
click at [578, 343] on span "Log In" at bounding box center [572, 347] width 43 height 22
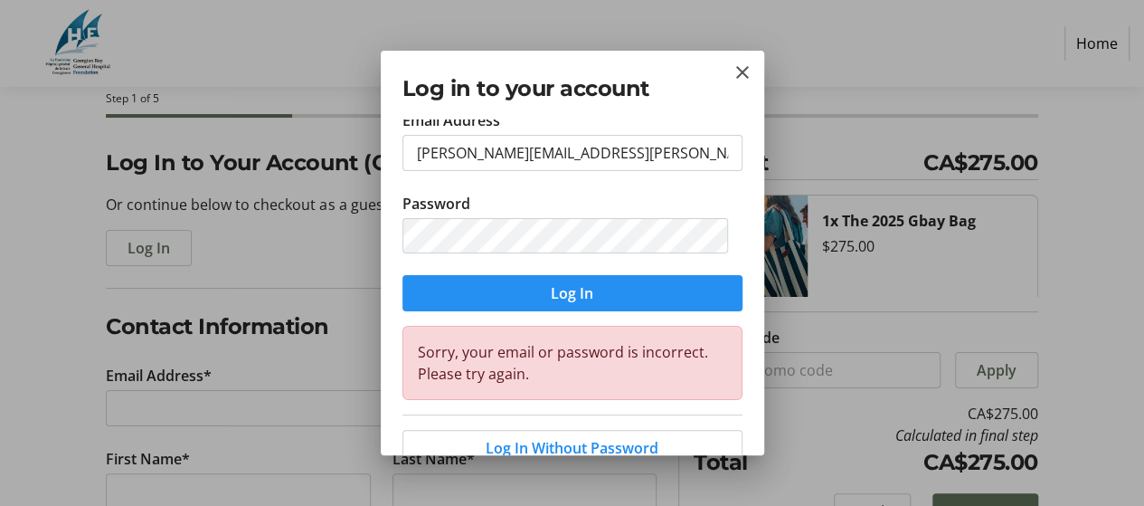
scroll to position [90, 0]
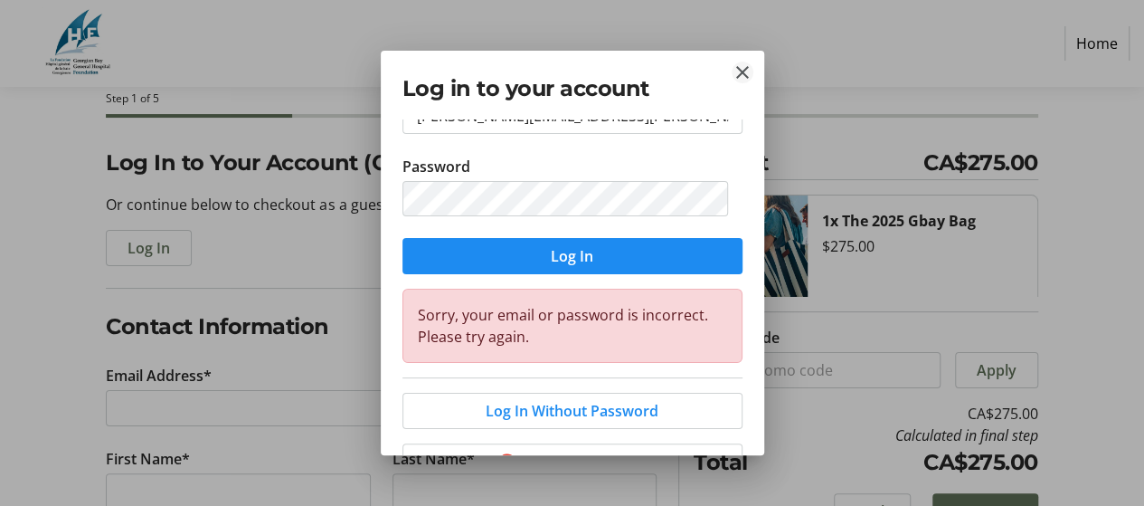
click at [740, 70] on mat-icon "Close" at bounding box center [743, 73] width 22 height 22
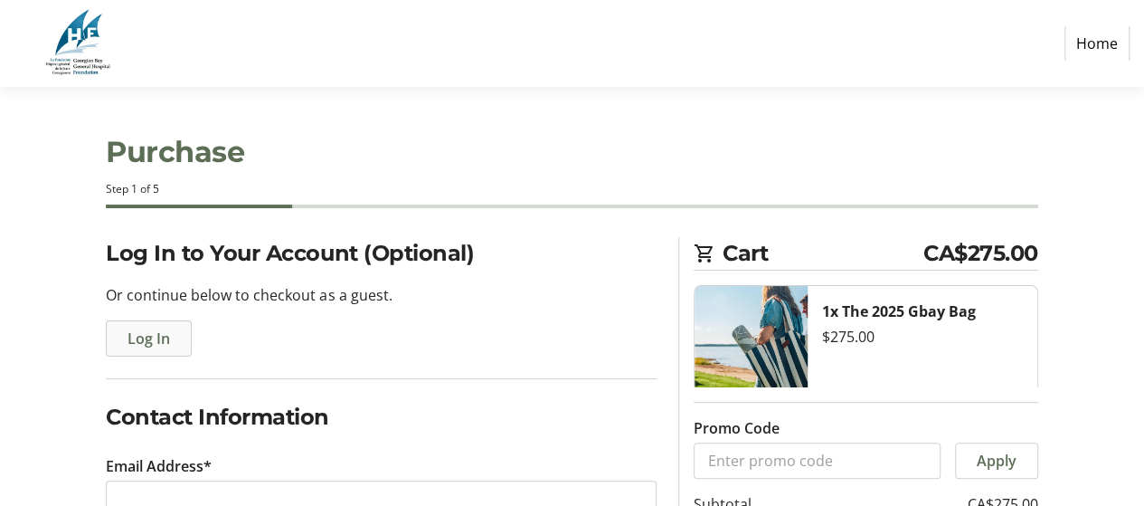
click at [152, 339] on span "Log In" at bounding box center [149, 338] width 43 height 22
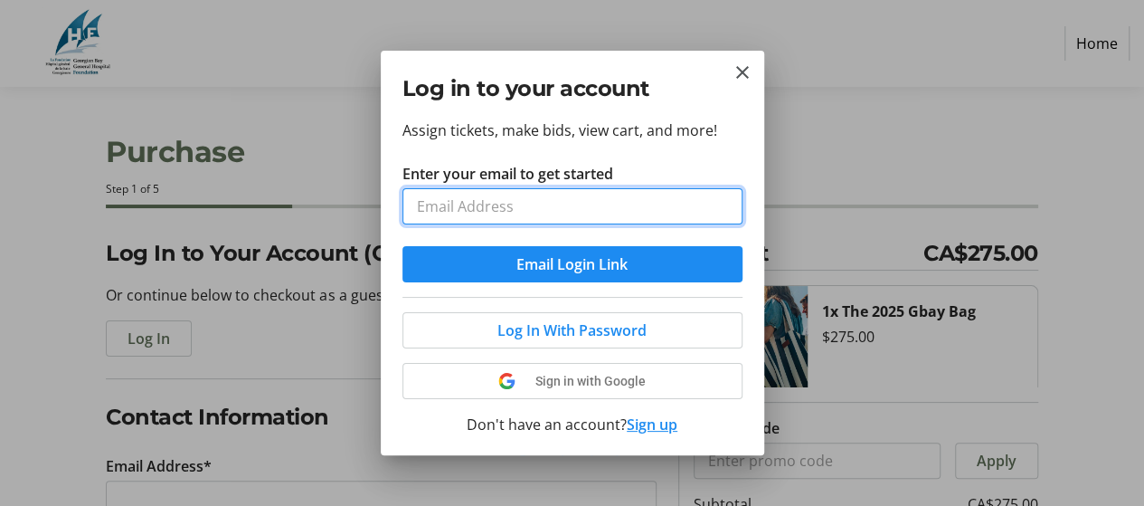
click at [440, 203] on input "Enter your email to get started" at bounding box center [573, 206] width 340 height 36
type input "[PERSON_NAME][EMAIL_ADDRESS][PERSON_NAME][DOMAIN_NAME]"
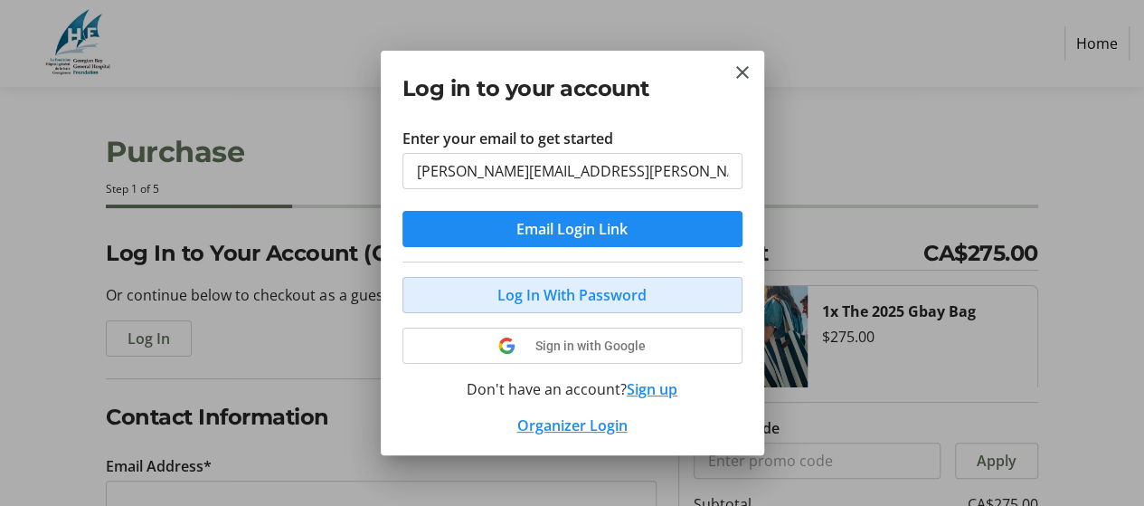
click at [592, 289] on span "Log In With Password" at bounding box center [571, 295] width 149 height 22
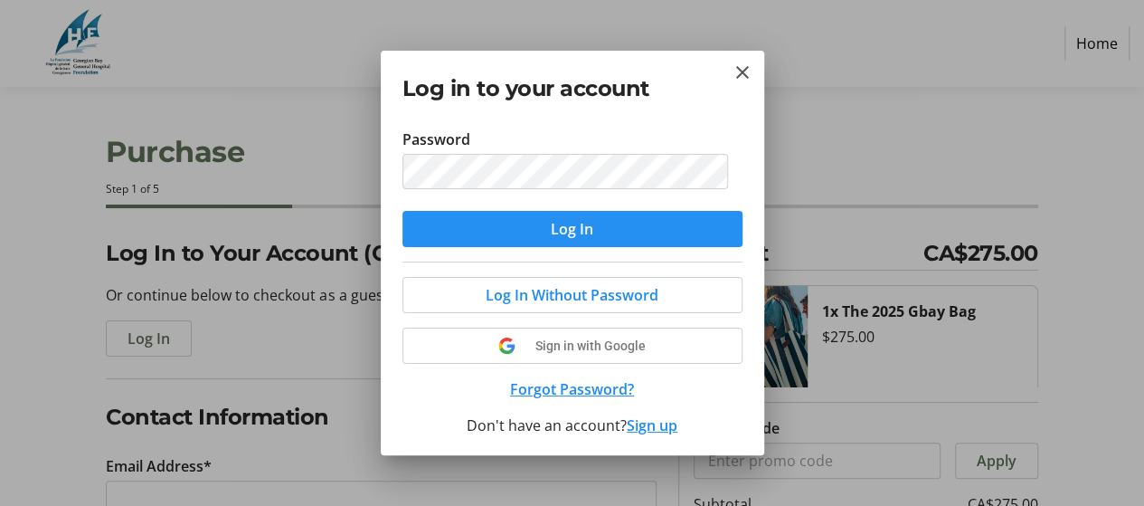
click at [560, 231] on span "Log In" at bounding box center [572, 229] width 43 height 22
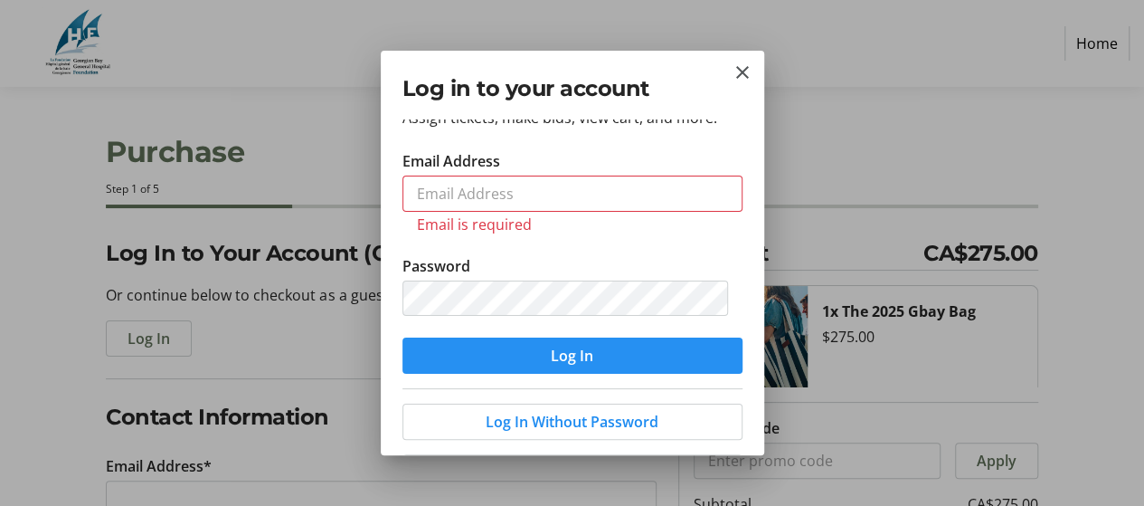
scroll to position [0, 0]
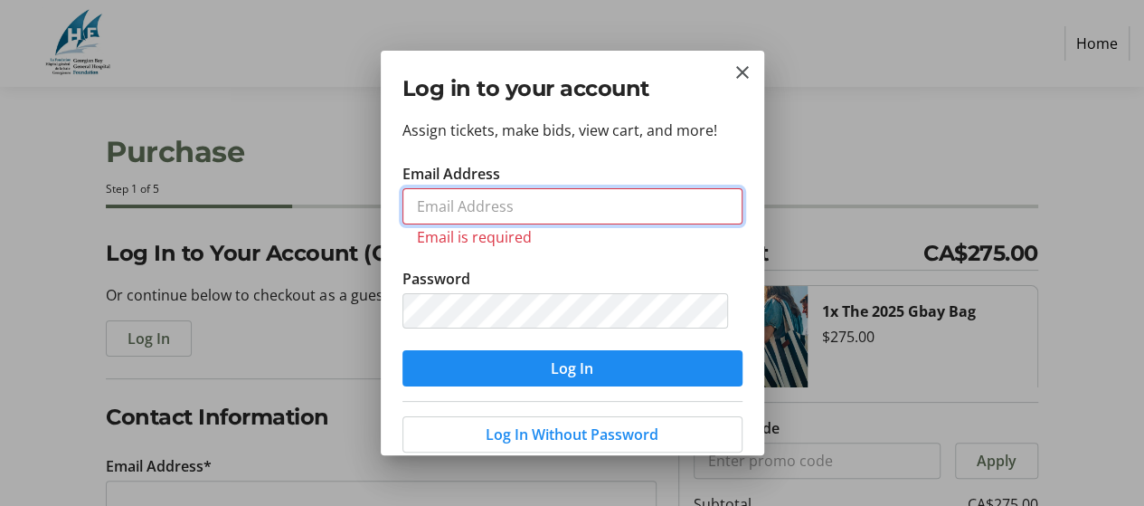
click at [516, 208] on input "Email Address" at bounding box center [573, 206] width 340 height 36
type input "[PERSON_NAME][EMAIL_ADDRESS][PERSON_NAME][DOMAIN_NAME]"
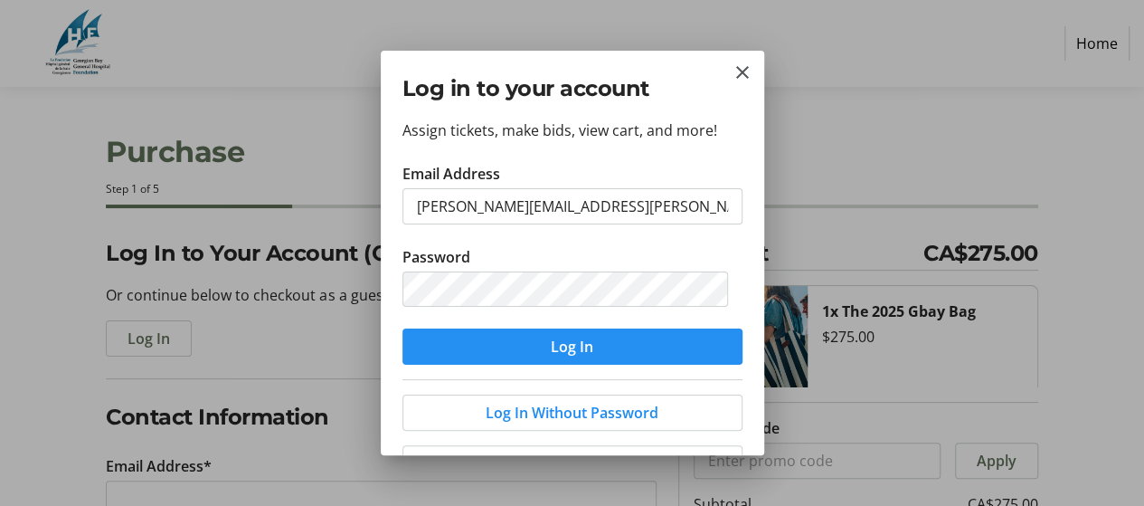
click at [570, 342] on span "Log In" at bounding box center [572, 347] width 43 height 22
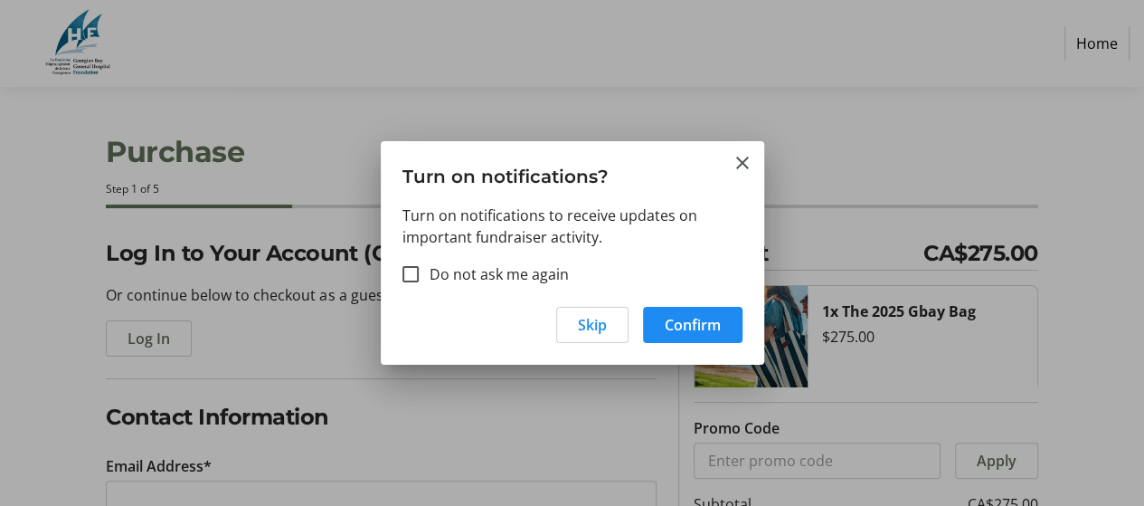
type input "[PERSON_NAME][EMAIL_ADDRESS][PERSON_NAME][DOMAIN_NAME]"
type input "[PERSON_NAME]"
type input "[PHONE_NUMBER]"
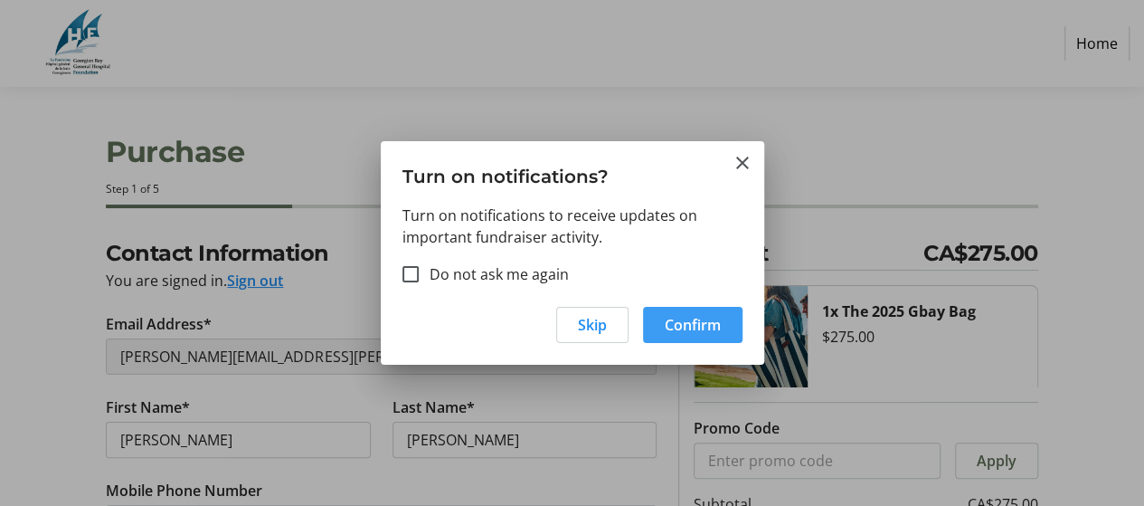
click at [682, 321] on span "Confirm" at bounding box center [693, 325] width 56 height 22
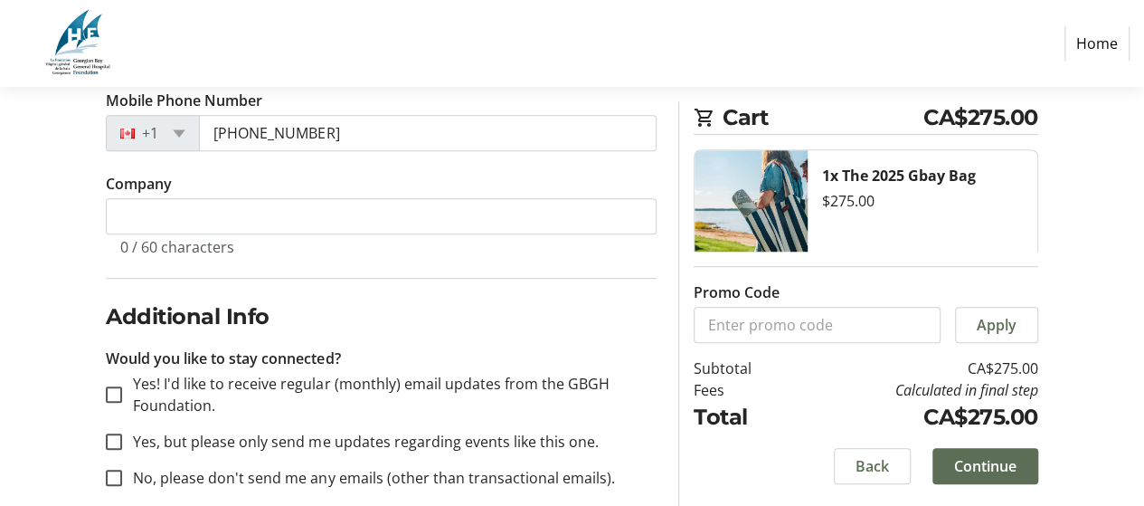
scroll to position [413, 0]
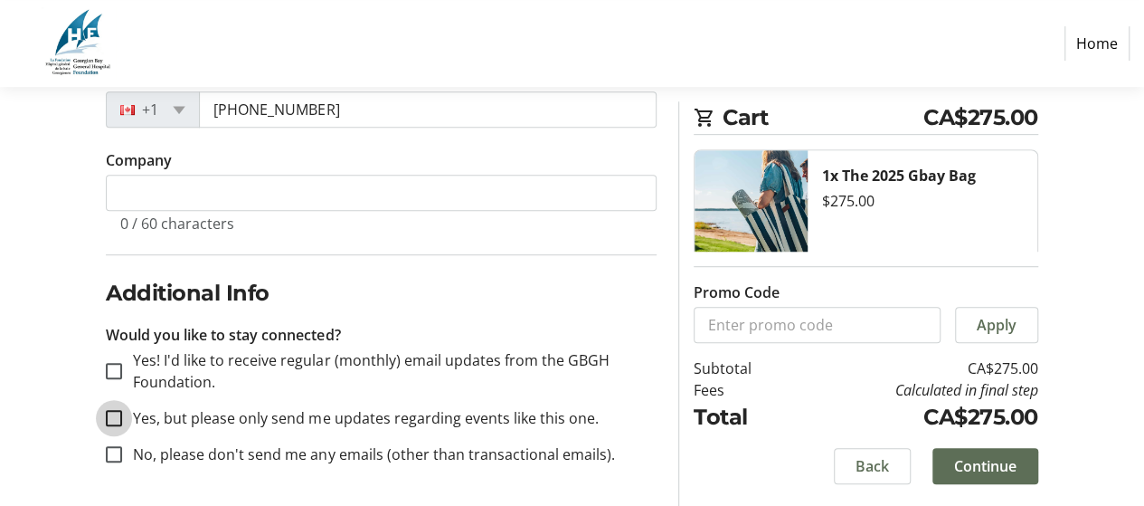
click at [114, 414] on input "Yes, but please only send me updates regarding events like this one." at bounding box center [114, 418] width 16 height 16
checkbox input "true"
click at [984, 467] on span "Continue" at bounding box center [985, 466] width 62 height 22
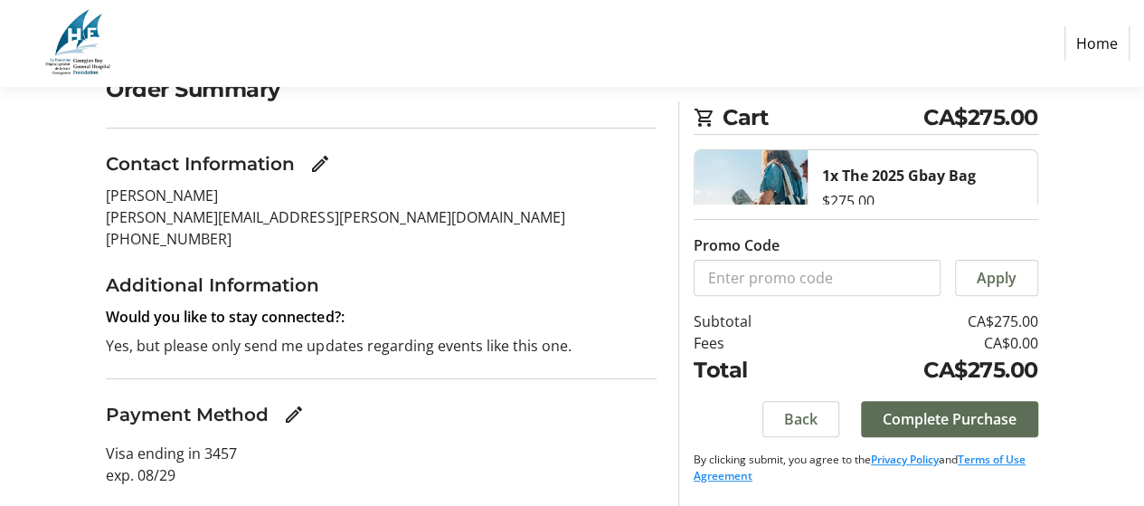
scroll to position [165, 0]
click at [300, 408] on mat-icon "Edit Payment Method" at bounding box center [294, 414] width 22 height 22
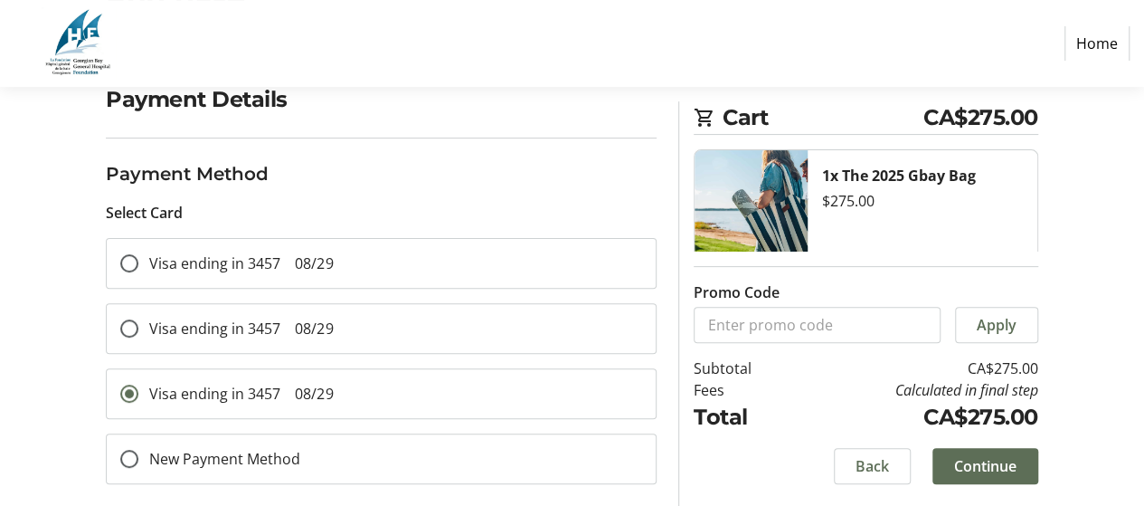
scroll to position [165, 0]
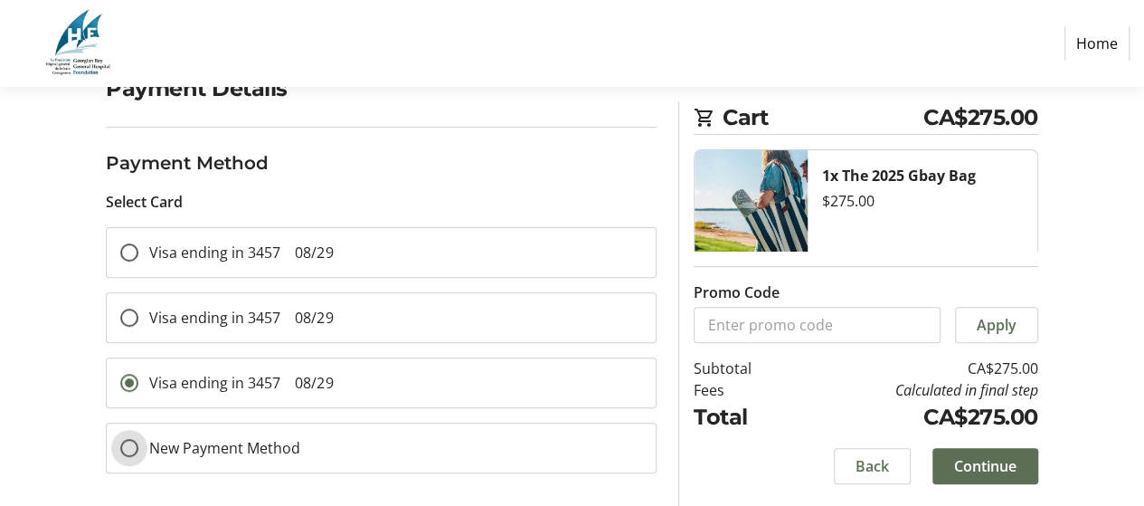
click at [130, 441] on input "New Payment Method" at bounding box center [129, 448] width 18 height 18
radio input "true"
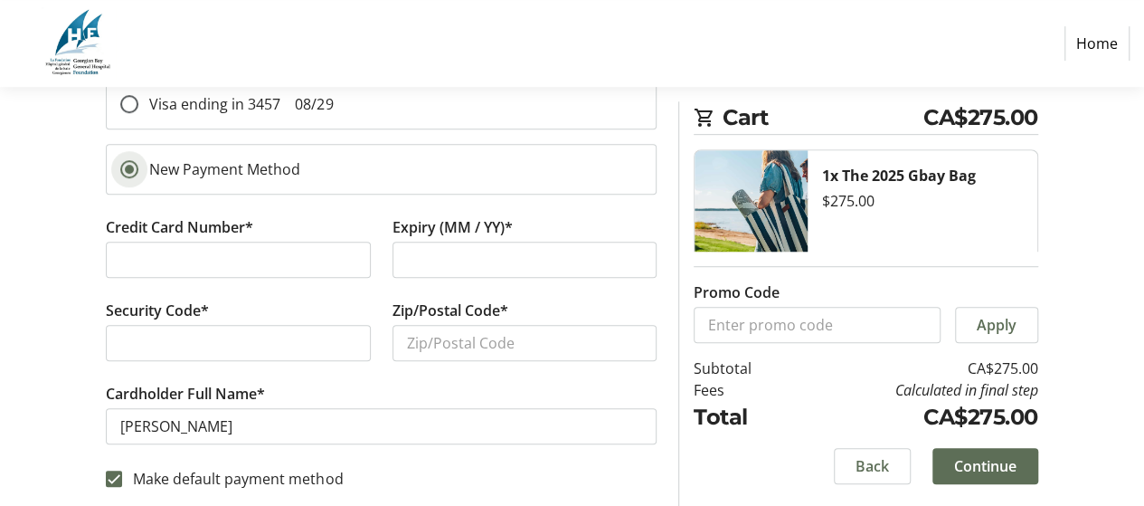
scroll to position [443, 0]
click at [190, 326] on div at bounding box center [238, 343] width 264 height 36
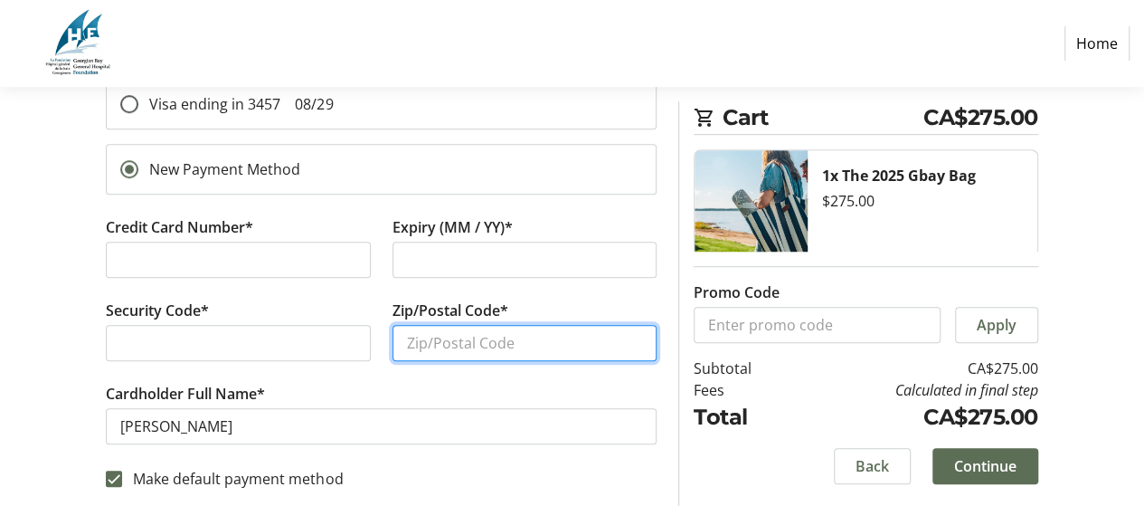
click at [440, 341] on input "Zip/Postal Code*" at bounding box center [525, 343] width 264 height 36
type input "M9C 1S4"
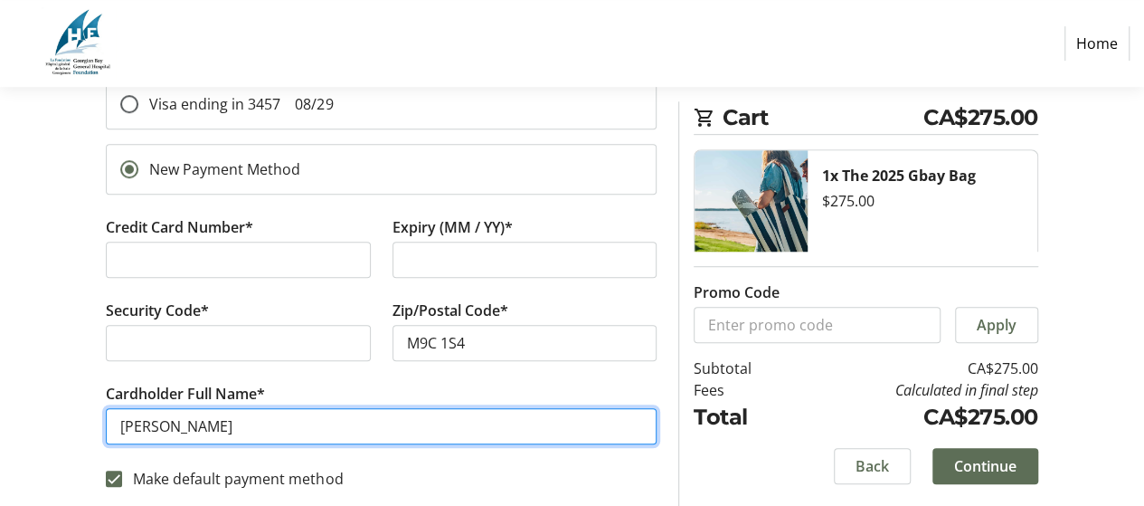
click at [156, 422] on input "Patty Mielczarek" at bounding box center [381, 426] width 551 height 36
type input "Patricia Mielczarek"
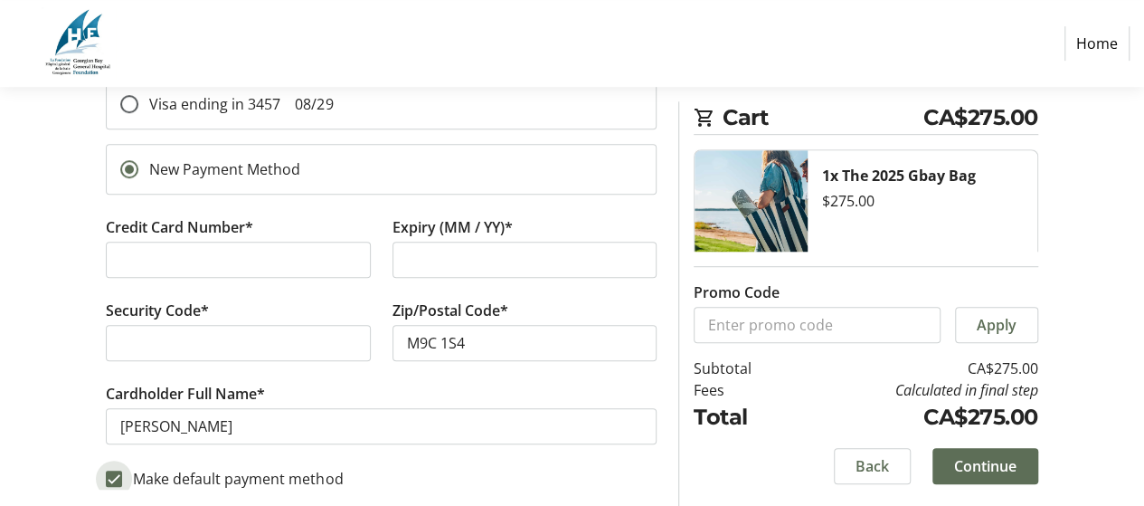
drag, startPoint x: 115, startPoint y: 470, endPoint x: 181, endPoint y: 469, distance: 66.1
click at [115, 470] on input "Make default payment method" at bounding box center [114, 478] width 16 height 16
checkbox input "false"
click at [974, 468] on span "Continue" at bounding box center [985, 466] width 62 height 22
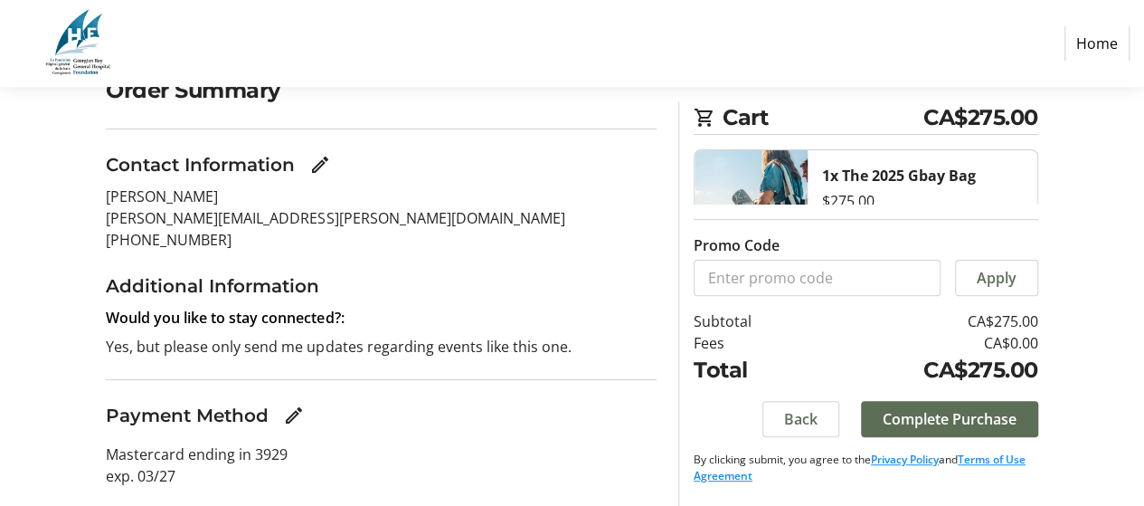
scroll to position [165, 0]
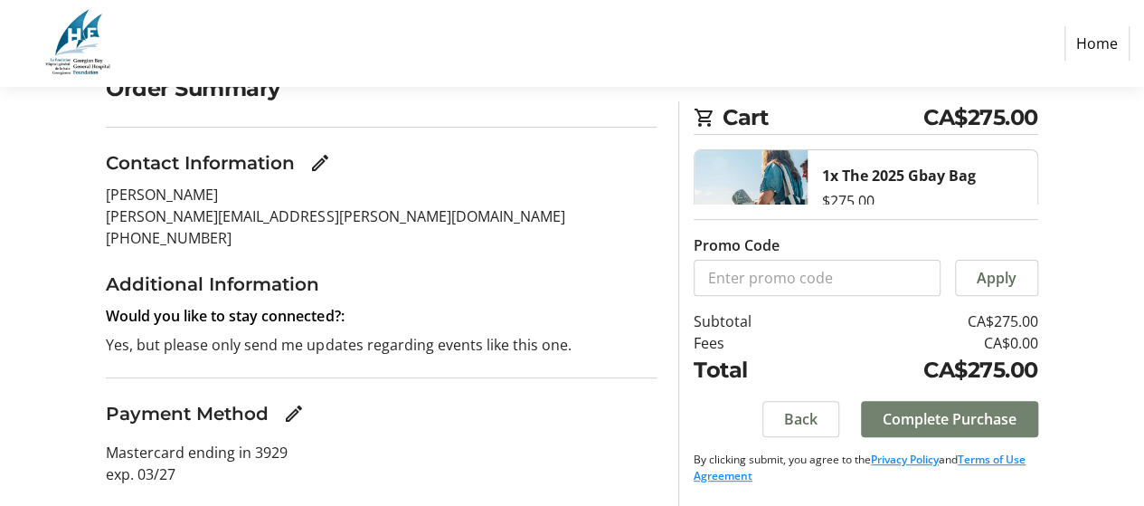
click at [947, 414] on span "Complete Purchase" at bounding box center [950, 419] width 134 height 22
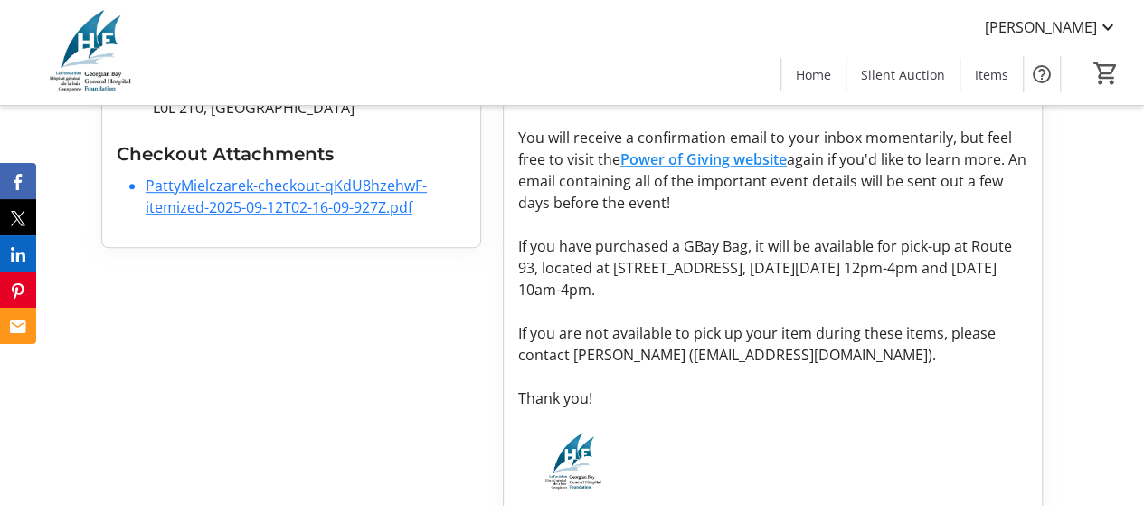
scroll to position [512, 0]
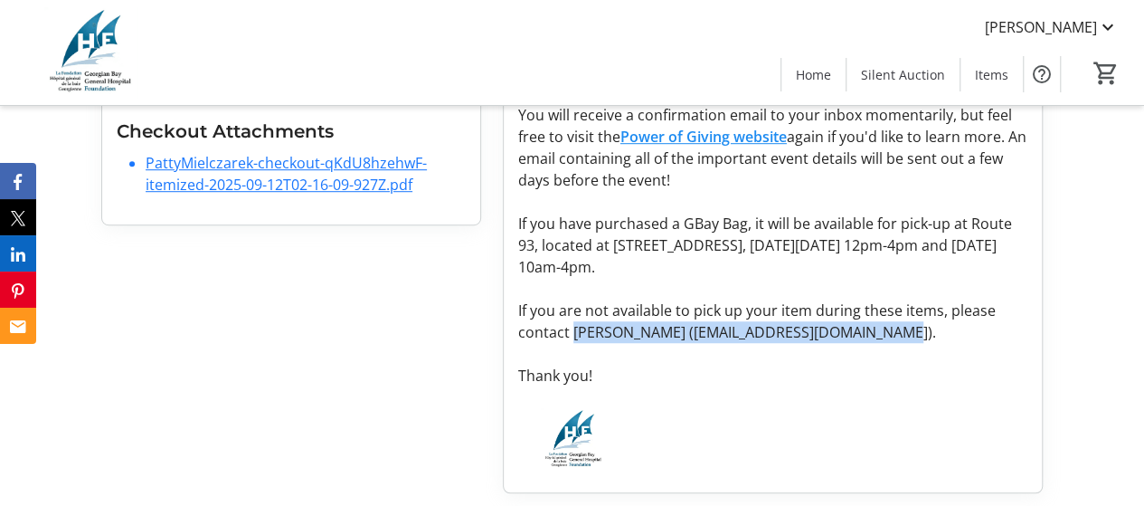
drag, startPoint x: 572, startPoint y: 328, endPoint x: 886, endPoint y: 328, distance: 314.8
click at [886, 328] on p "If you are not available to pick up your item during these items, please contac…" at bounding box center [772, 320] width 509 height 43
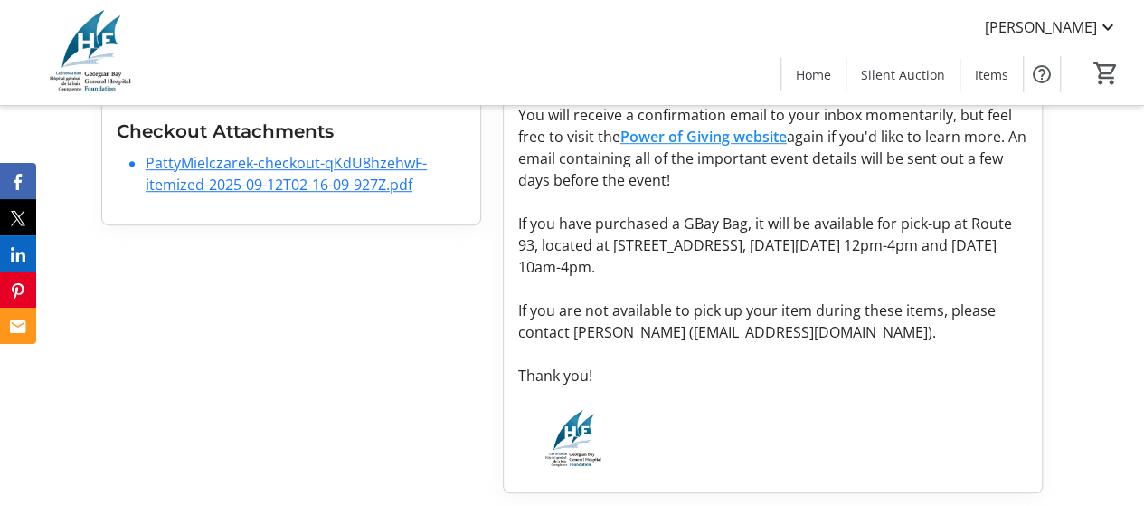
click at [788, 379] on p "Thank you!" at bounding box center [772, 376] width 509 height 22
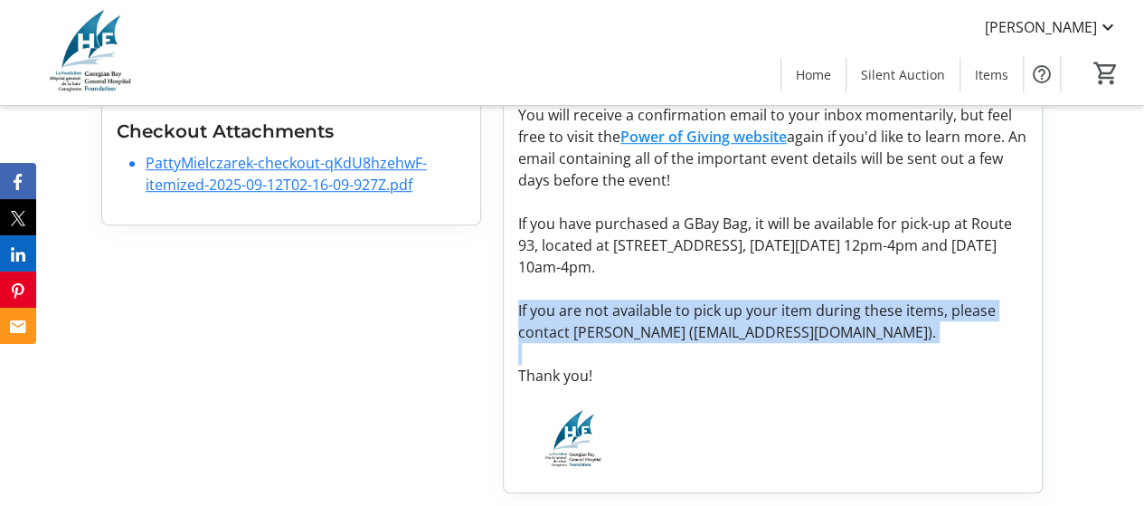
drag, startPoint x: 517, startPoint y: 303, endPoint x: 795, endPoint y: 343, distance: 280.5
click at [795, 343] on p "WE SEE YOU supporting your hospital through the Power of Giving! Thank you from…" at bounding box center [772, 169] width 509 height 434
drag, startPoint x: 772, startPoint y: 314, endPoint x: 865, endPoint y: 379, distance: 112.9
click at [867, 381] on p "Thank you!" at bounding box center [772, 376] width 509 height 22
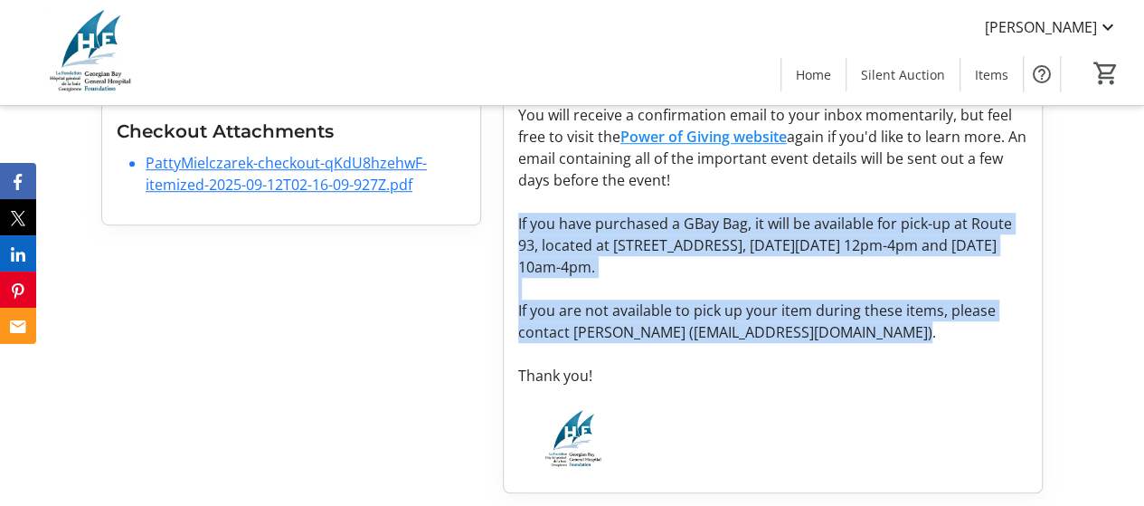
drag, startPoint x: 517, startPoint y: 222, endPoint x: 917, endPoint y: 333, distance: 415.0
click at [917, 333] on p "WE SEE YOU supporting your hospital through the Power of Giving! Thank you from…" at bounding box center [772, 169] width 509 height 434
copy p "If you have purchased a GBay Bag, it will be available for pick-up at Route 93,…"
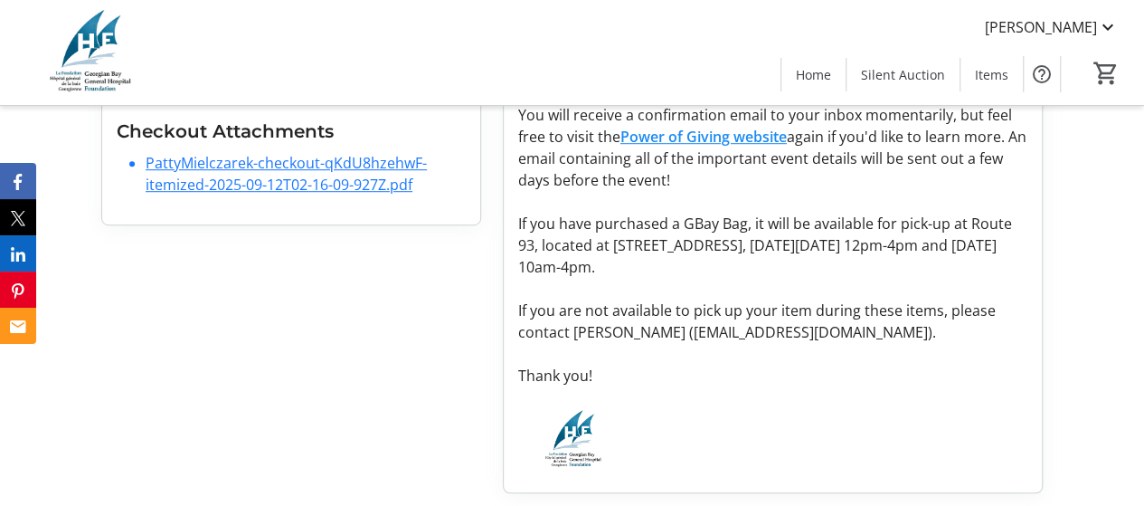
click at [688, 417] on div at bounding box center [772, 443] width 531 height 70
click at [277, 164] on link "PattyMielczarek-checkout-qKdU8hzehwF-itemized-2025-09-12T02-16-09-927Z.pdf" at bounding box center [286, 174] width 281 height 42
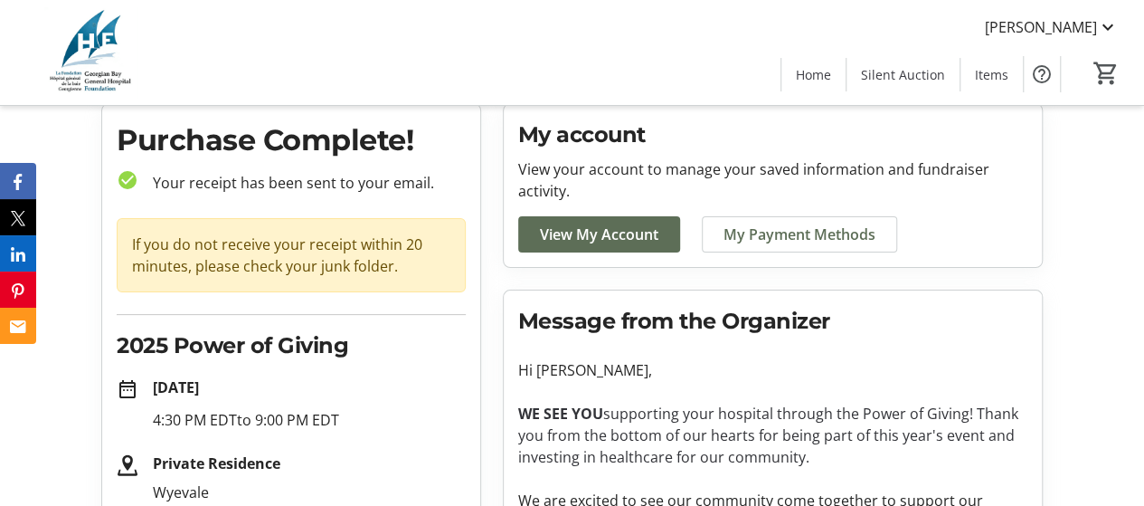
scroll to position [0, 0]
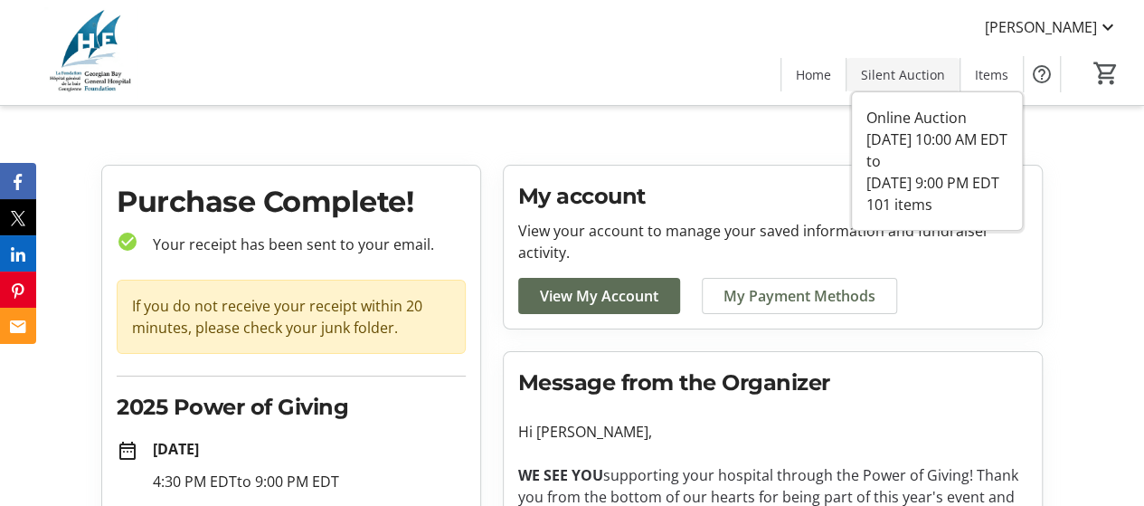
click at [914, 78] on span "Silent Auction" at bounding box center [903, 74] width 84 height 19
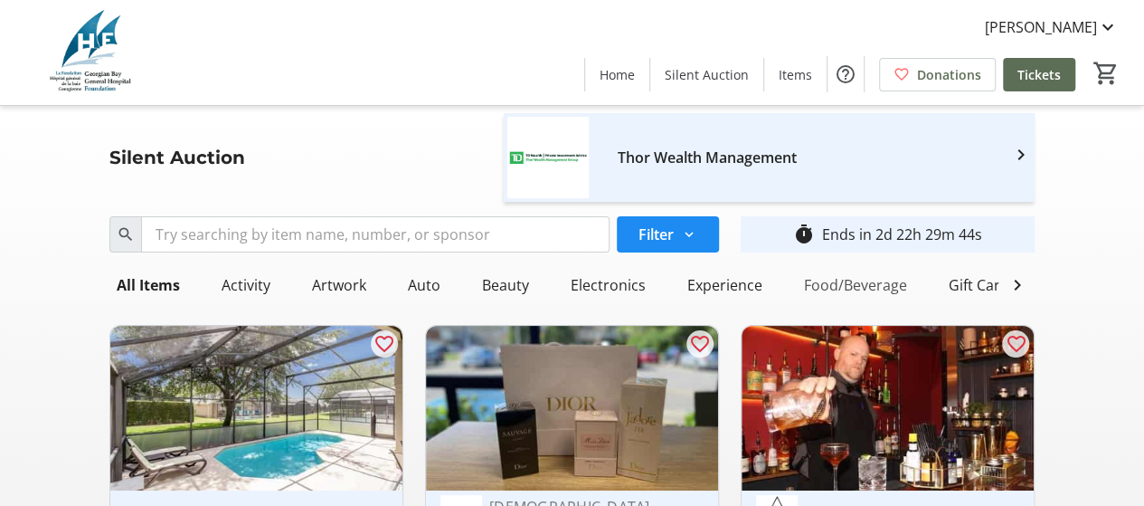
scroll to position [362, 0]
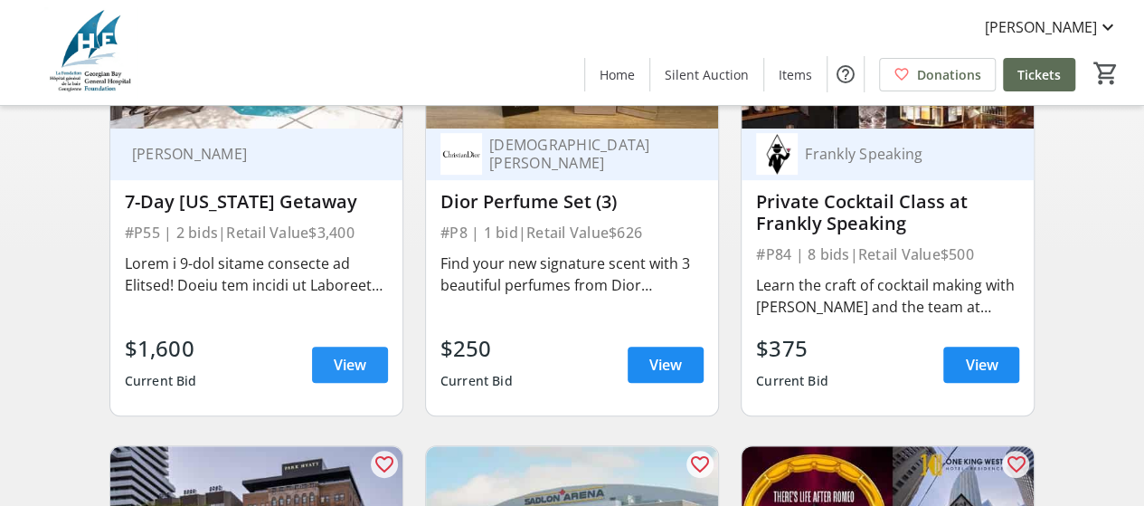
click at [362, 374] on span "View" at bounding box center [350, 365] width 33 height 22
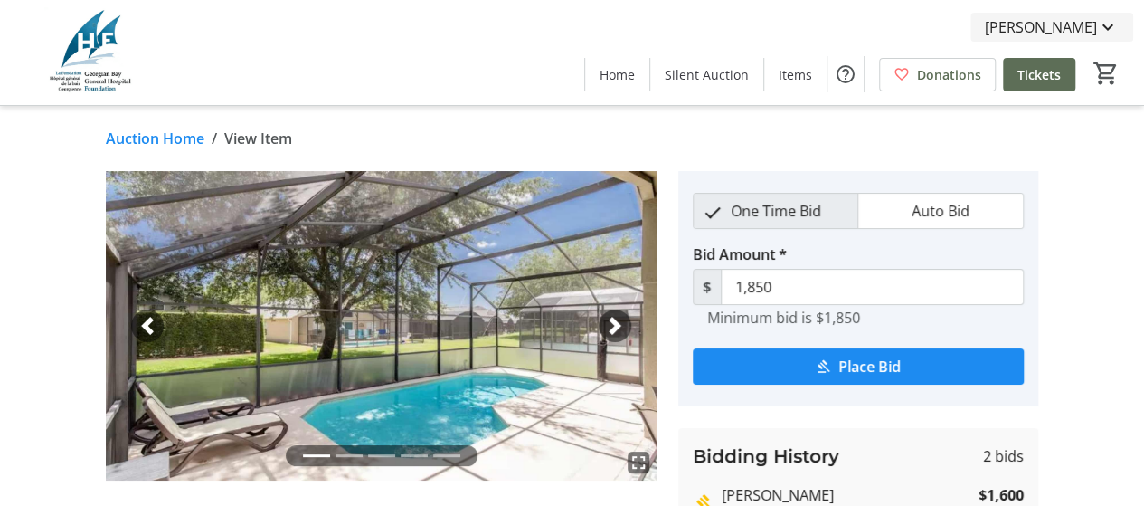
click at [1105, 28] on mat-icon at bounding box center [1108, 27] width 22 height 22
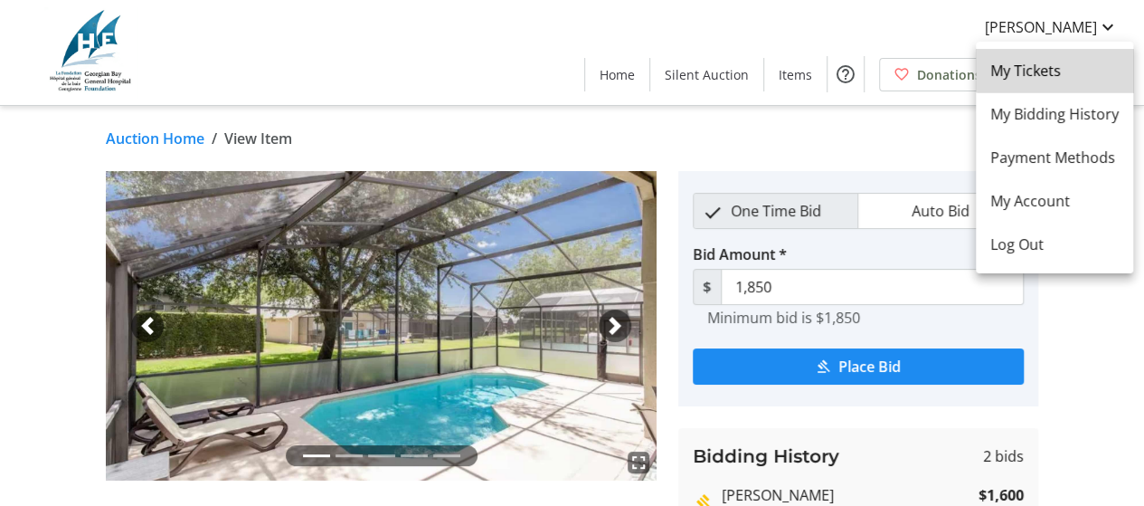
click at [1065, 62] on span "My Tickets" at bounding box center [1054, 71] width 128 height 22
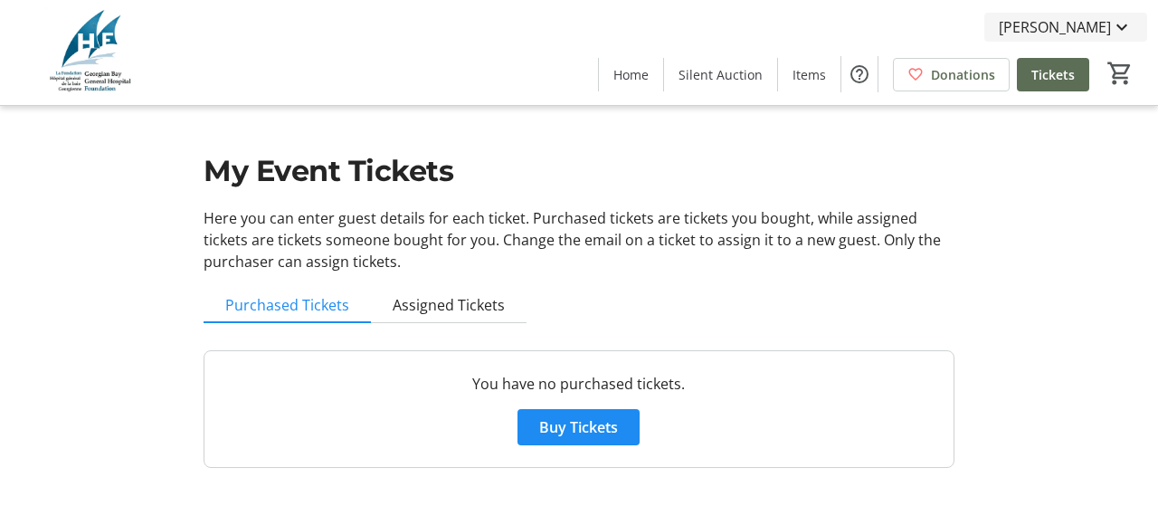
click at [1112, 24] on mat-icon at bounding box center [1122, 27] width 22 height 22
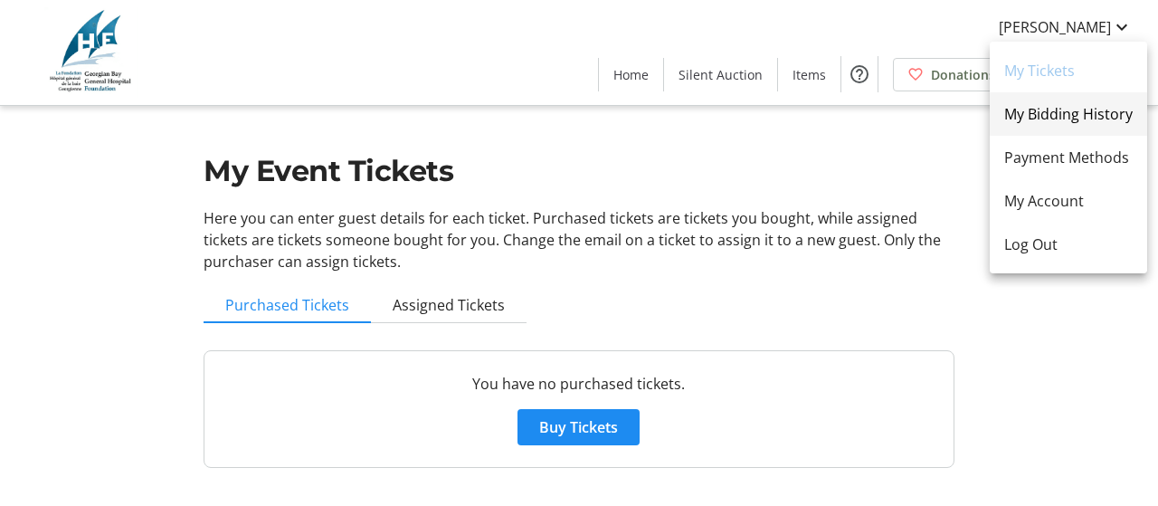
click at [1080, 124] on span "My Bidding History" at bounding box center [1068, 114] width 128 height 22
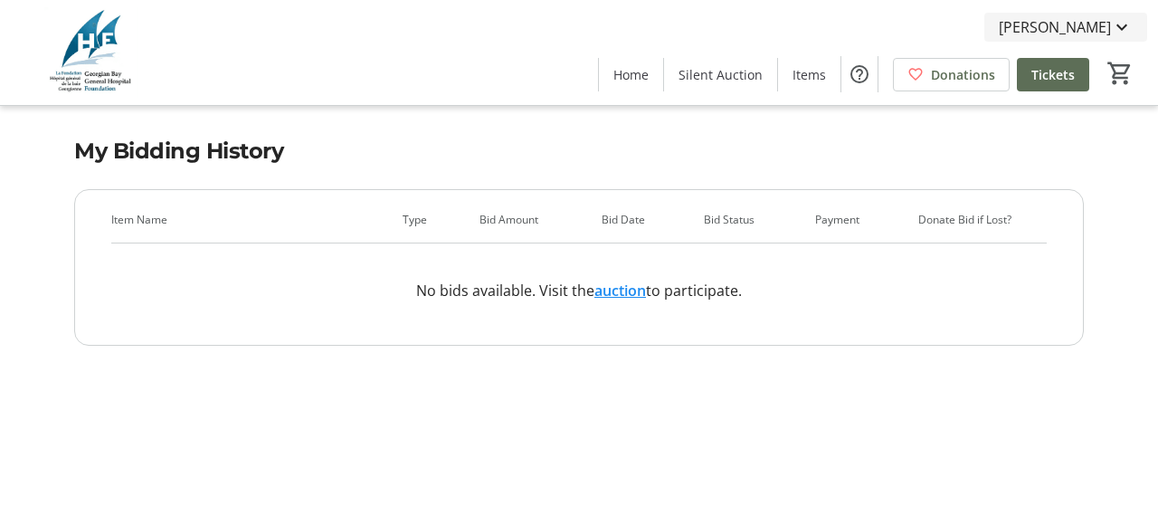
click at [1120, 25] on mat-icon at bounding box center [1122, 27] width 22 height 22
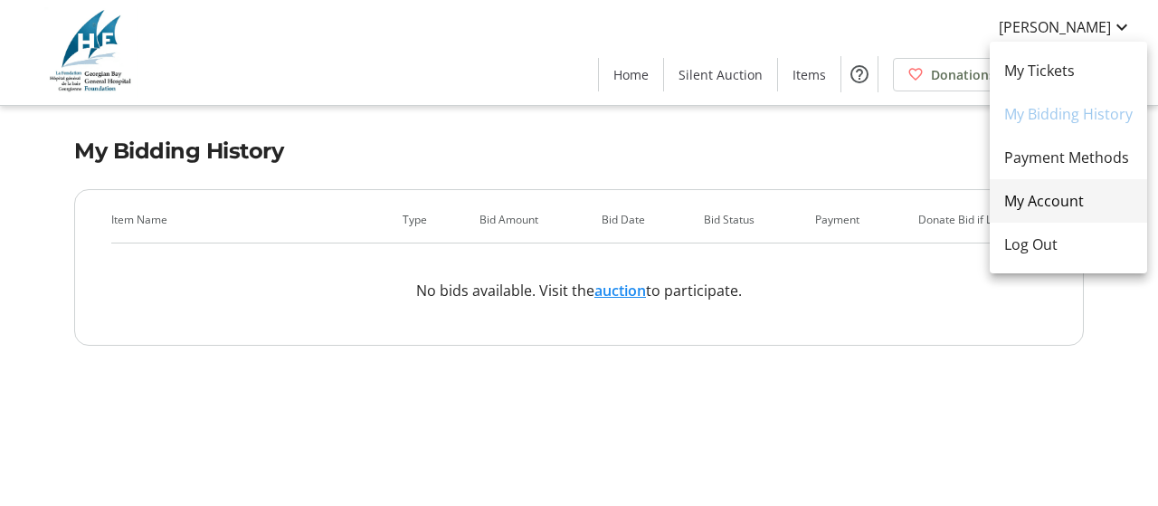
click at [1047, 204] on span "My Account" at bounding box center [1068, 201] width 128 height 22
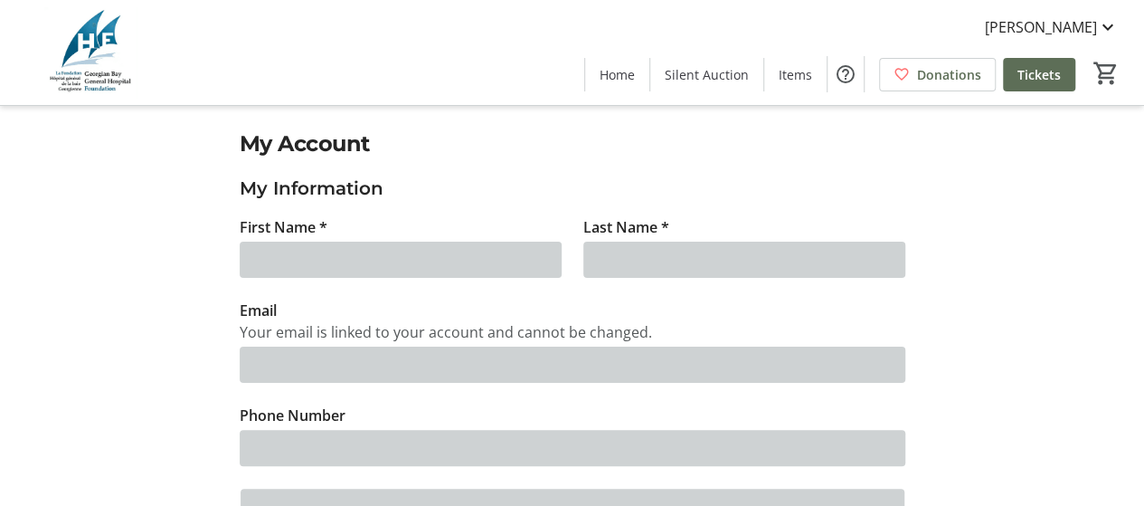
type input "Patty"
type input "Mielczarek"
type input "patty-cakes@rogers.com"
type input "(647) 518-3524"
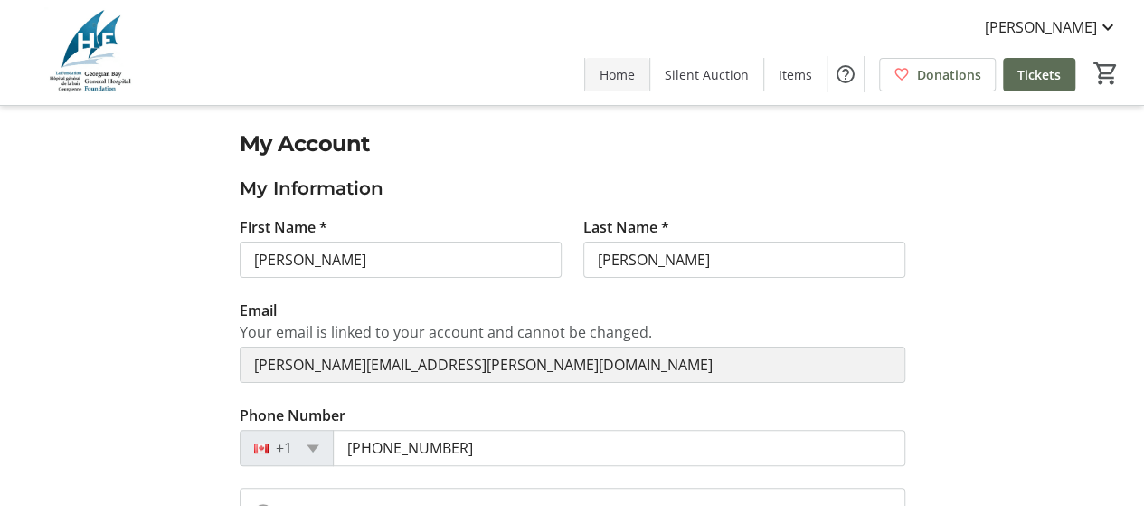
click at [629, 73] on span "Home" at bounding box center [617, 74] width 35 height 19
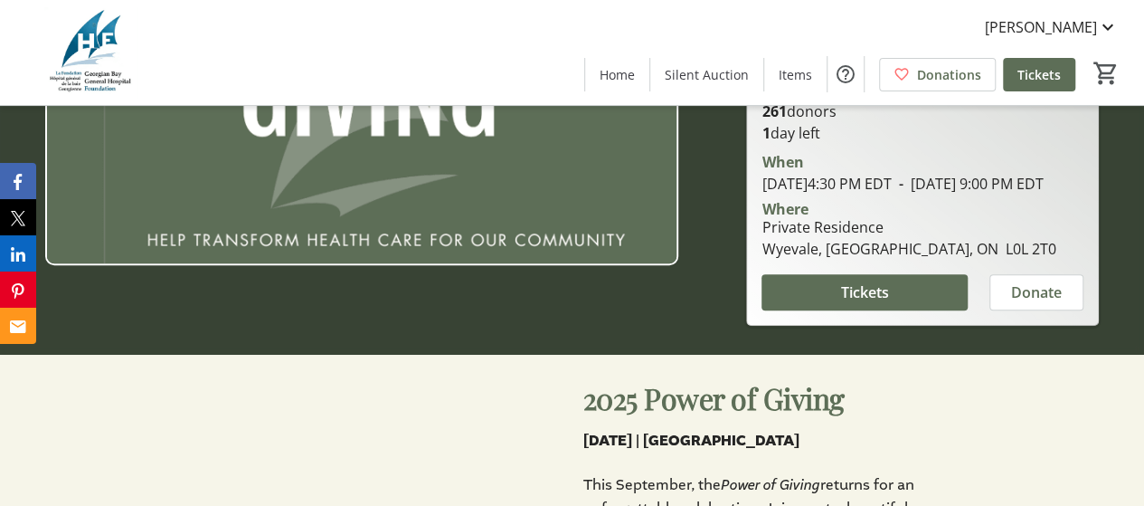
scroll to position [181, 0]
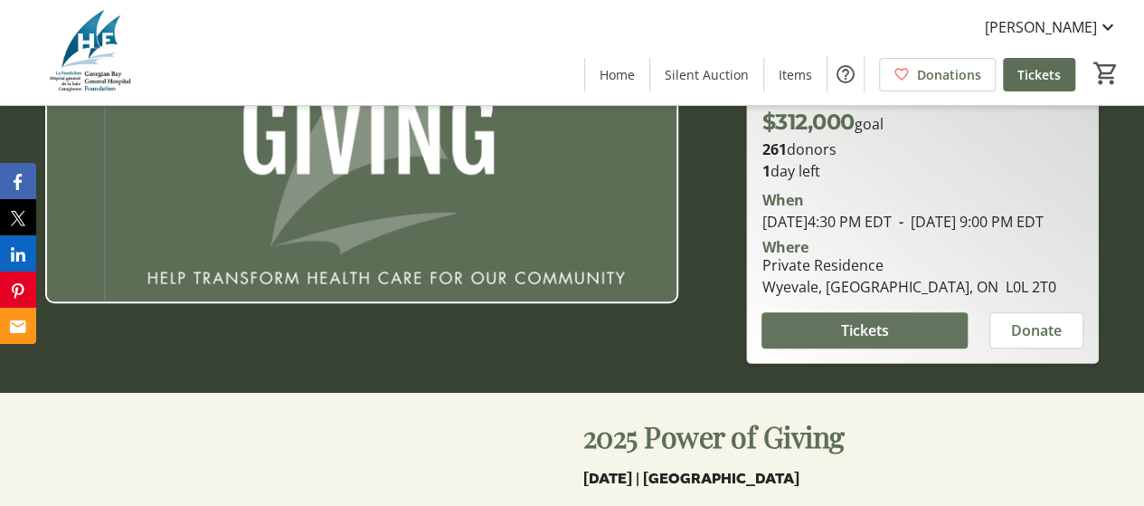
click at [875, 341] on span "Tickets" at bounding box center [865, 330] width 48 height 22
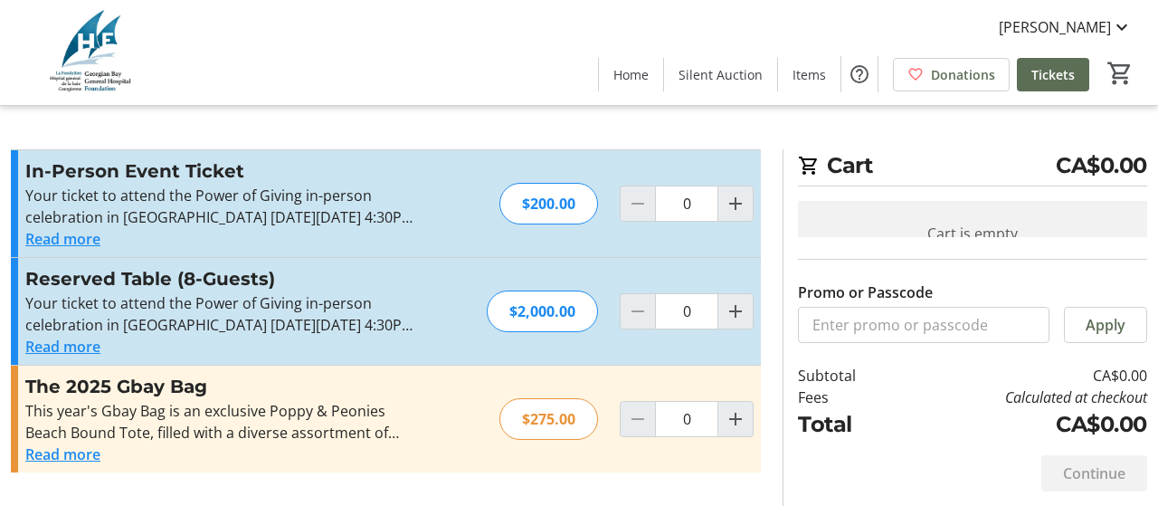
click at [81, 344] on button "Read more" at bounding box center [62, 347] width 75 height 22
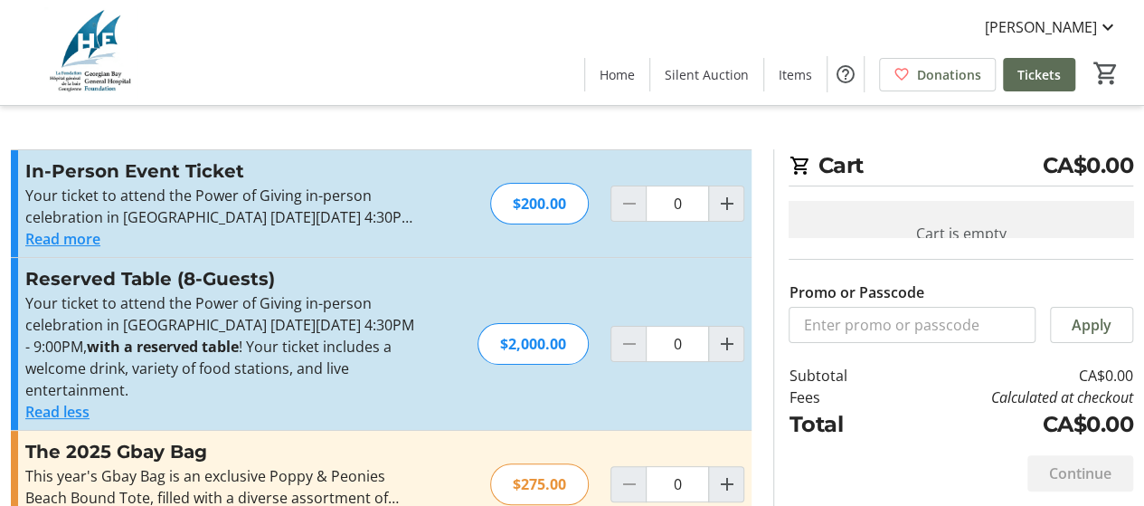
scroll to position [52, 0]
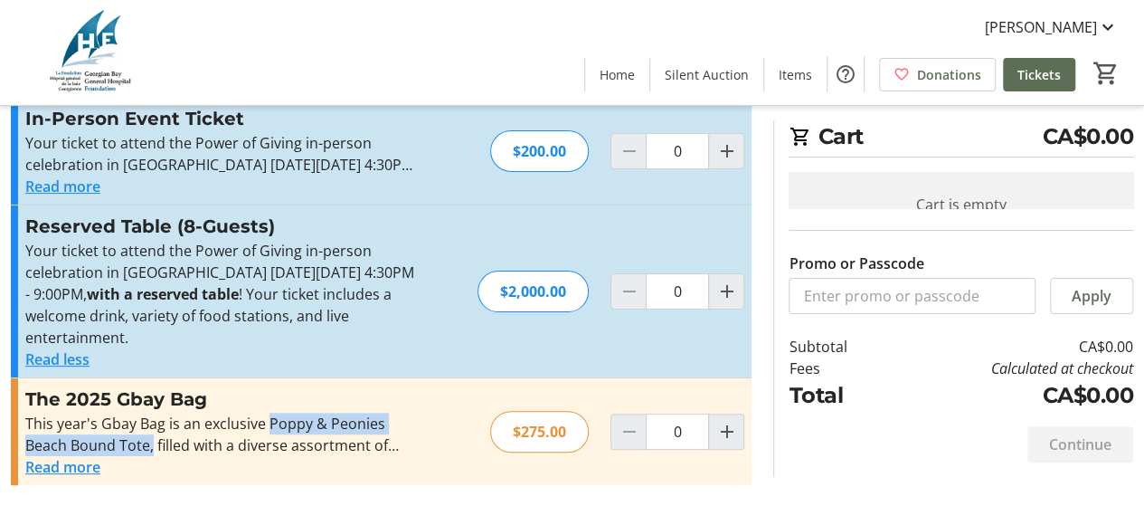
drag, startPoint x: 268, startPoint y: 422, endPoint x: 150, endPoint y: 447, distance: 120.3
click at [150, 447] on div "This year's Gbay Bag is an exclusive Poppy & Peonies Beach Bound Tote, filled w…" at bounding box center [222, 433] width 395 height 43
copy div "Poppy & Peonies Beach Bound Tote,"
